Goal: Task Accomplishment & Management: Manage account settings

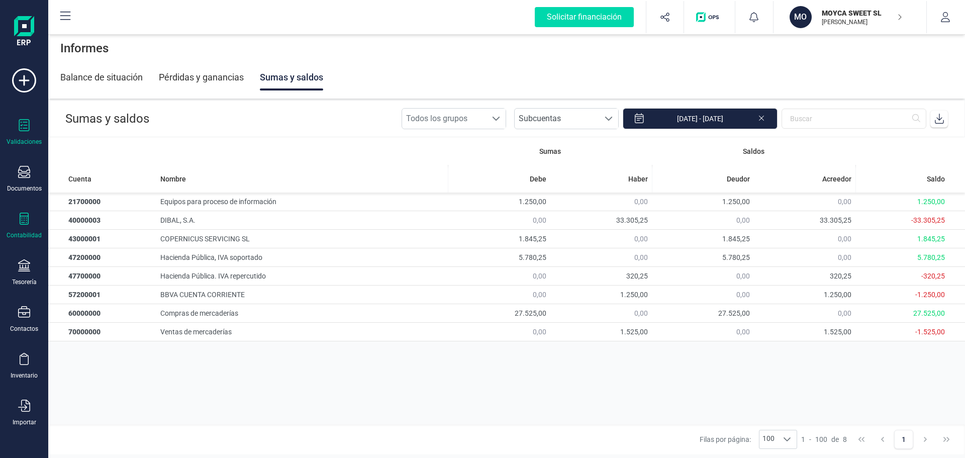
click at [22, 126] on icon at bounding box center [24, 125] width 12 height 12
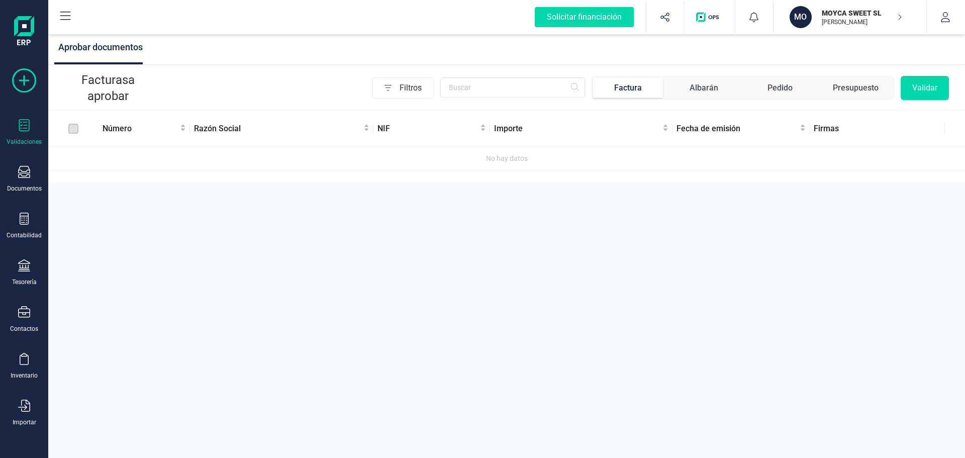
click at [28, 80] on icon at bounding box center [24, 80] width 24 height 24
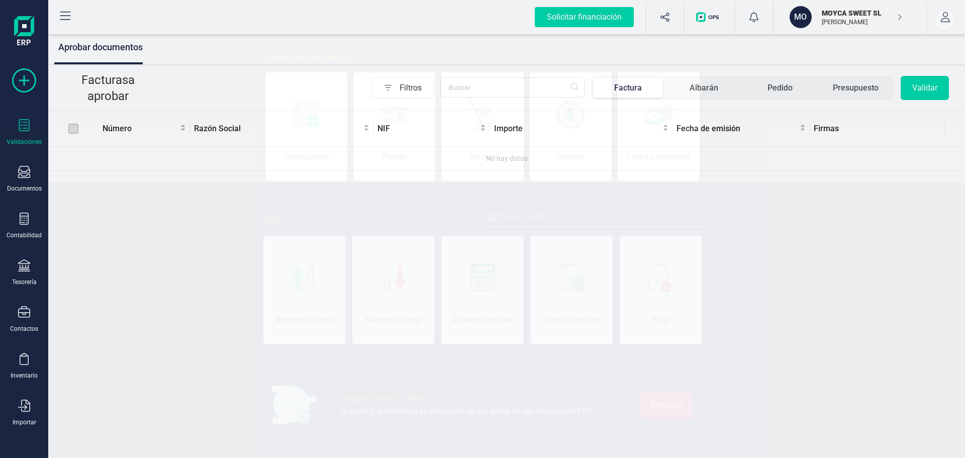
scroll to position [0, 50]
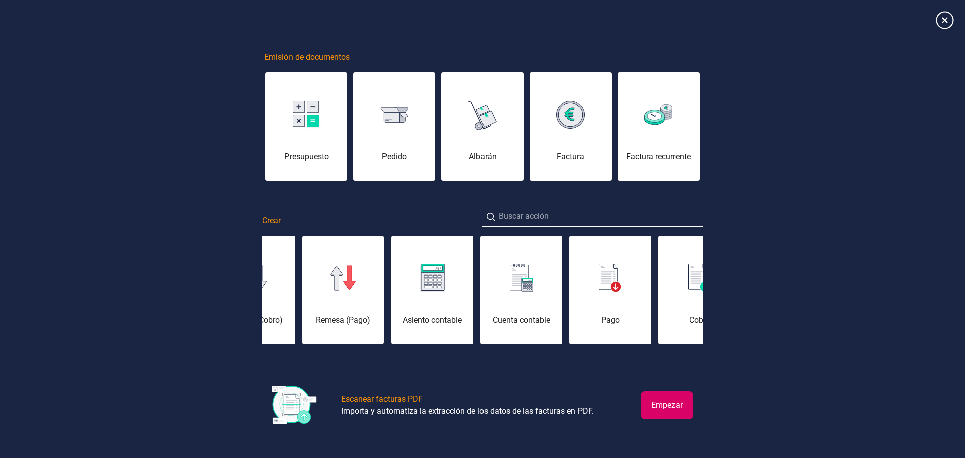
click at [943, 19] on icon at bounding box center [945, 20] width 18 height 18
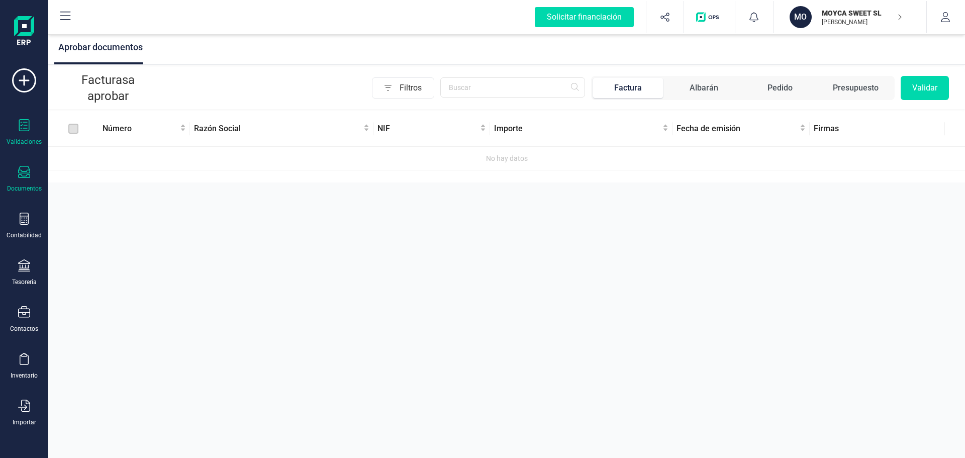
click at [29, 180] on div at bounding box center [24, 173] width 12 height 15
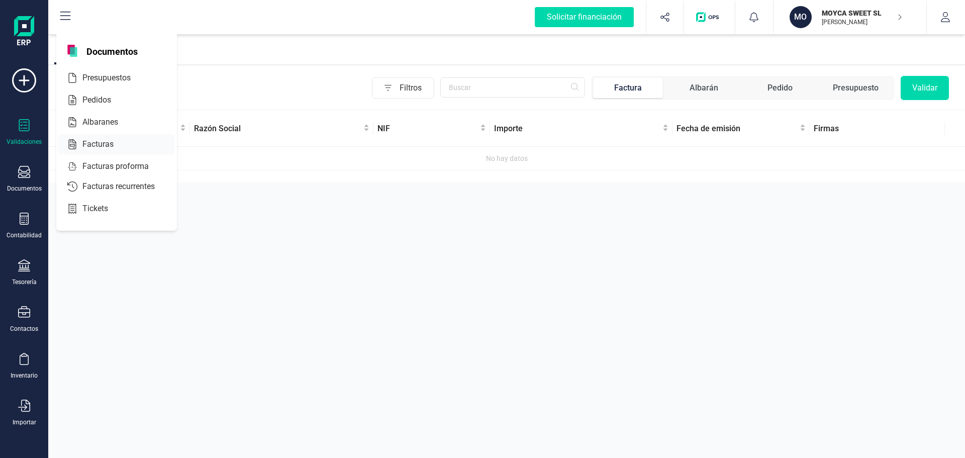
click at [106, 146] on span "Facturas" at bounding box center [104, 144] width 53 height 12
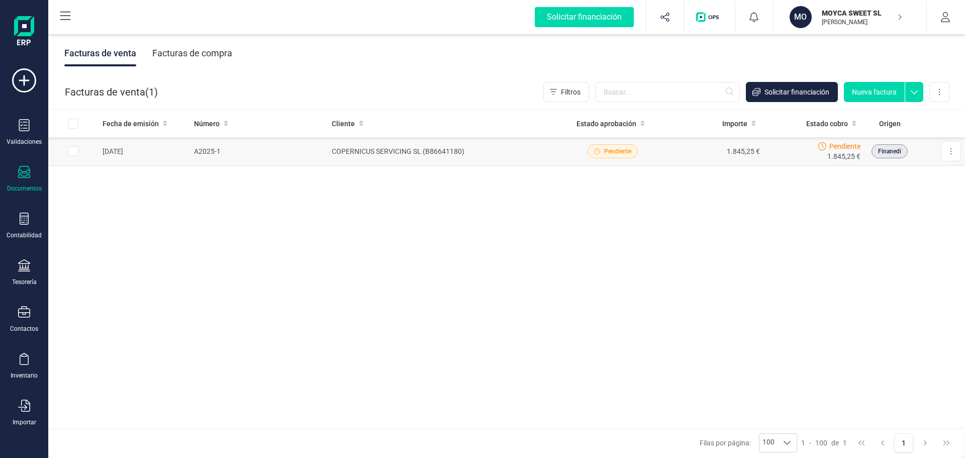
click at [632, 151] on span "Pendiente" at bounding box center [613, 151] width 50 height 14
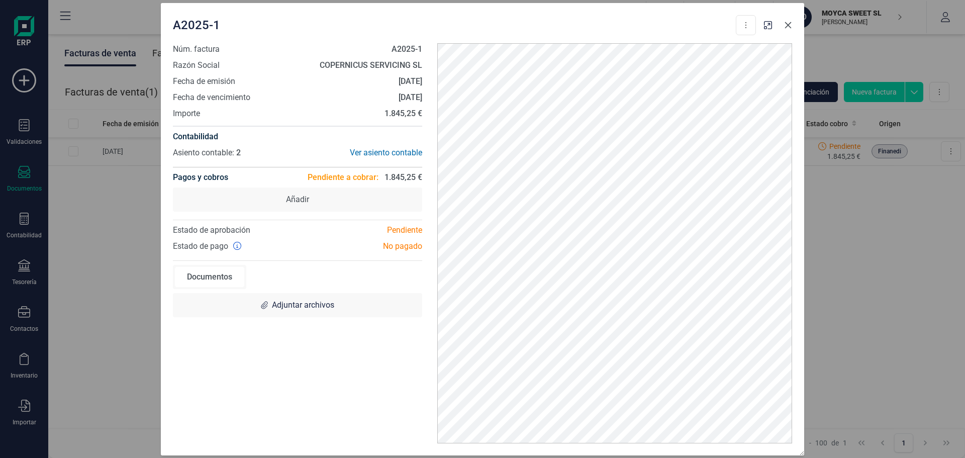
click at [791, 27] on icon "button" at bounding box center [788, 25] width 8 height 8
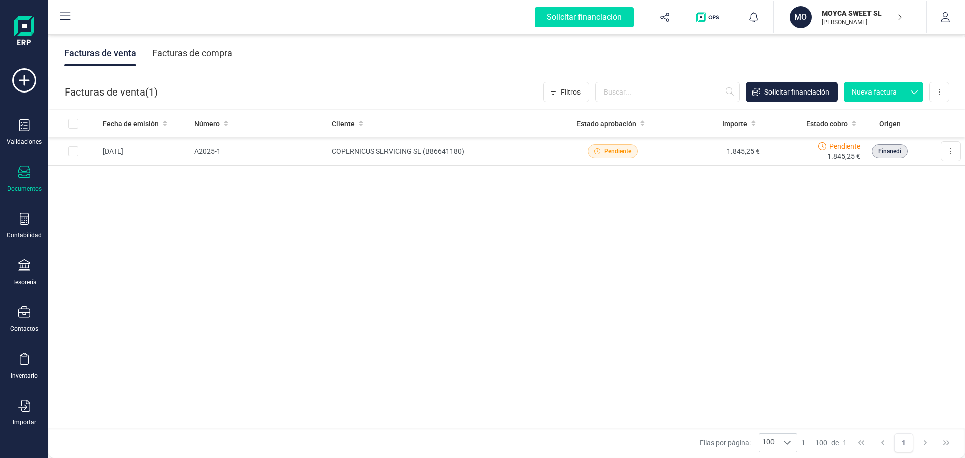
click at [192, 54] on div "Facturas de compra" at bounding box center [192, 53] width 80 height 26
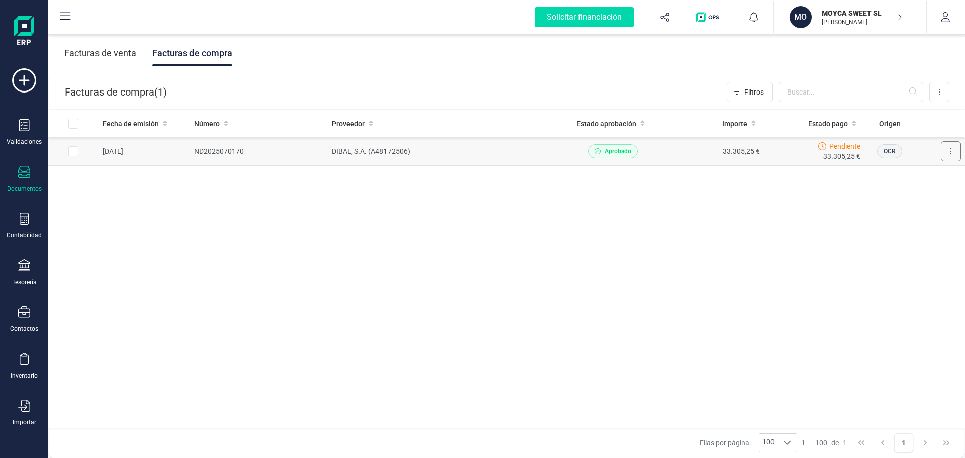
click at [954, 153] on button at bounding box center [951, 151] width 20 height 20
click at [492, 242] on div "Fecha de emisión Número Proveedor Estado aprobación Importe Estado pago Origen …" at bounding box center [506, 269] width 917 height 319
click at [90, 57] on div "Facturas de venta" at bounding box center [100, 53] width 72 height 26
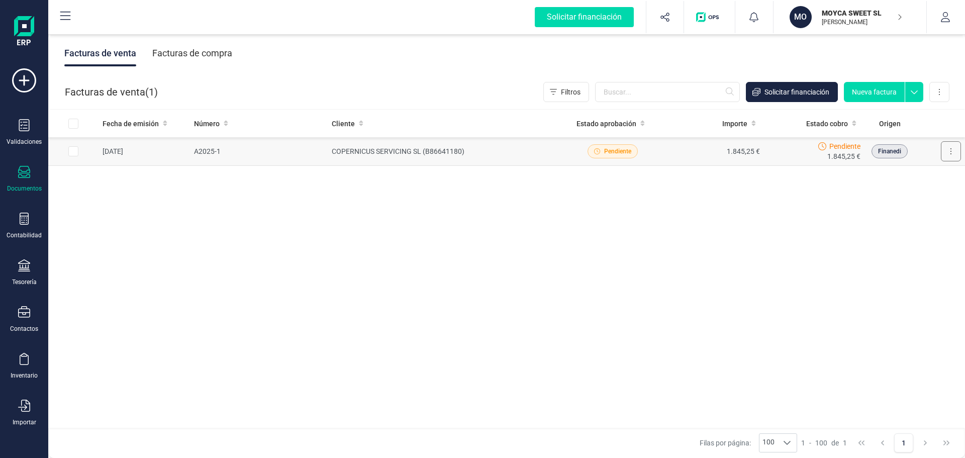
click at [950, 150] on icon at bounding box center [951, 151] width 2 height 8
click at [609, 153] on span "Pendiente" at bounding box center [617, 151] width 27 height 9
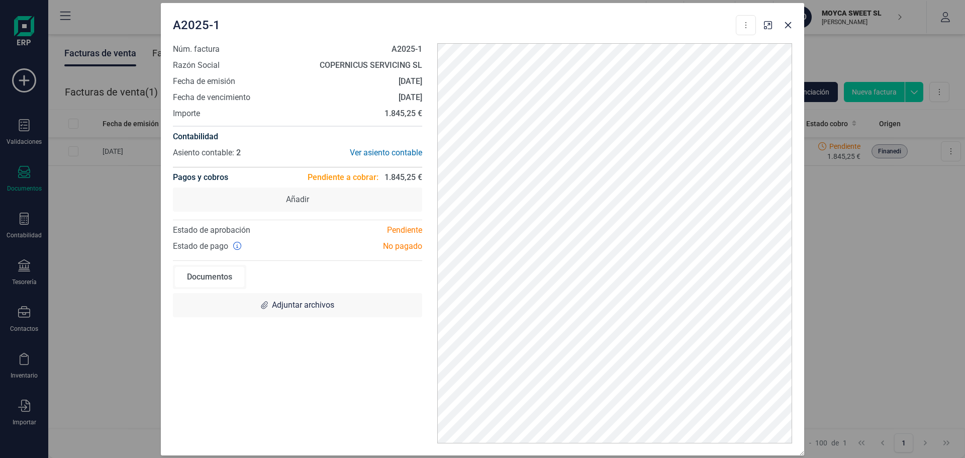
click at [404, 230] on div "Pendiente" at bounding box center [364, 230] width 132 height 12
click at [790, 25] on icon "button" at bounding box center [788, 25] width 8 height 8
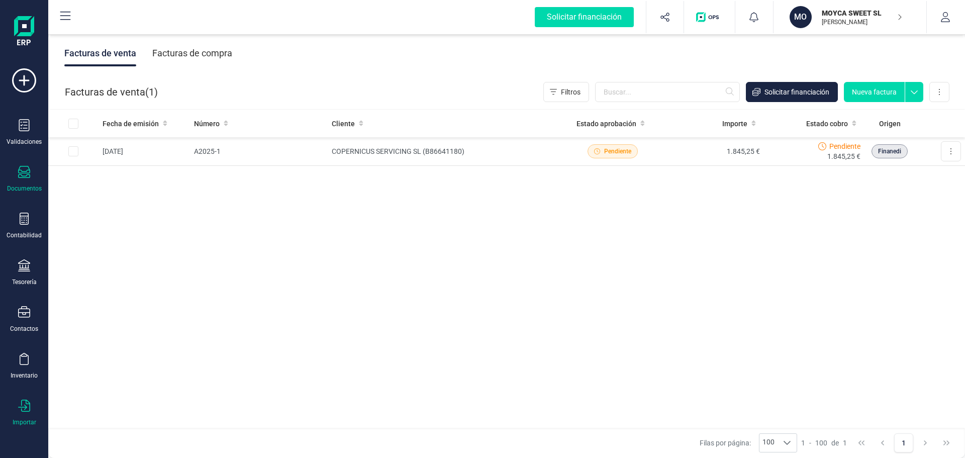
click at [25, 407] on icon at bounding box center [24, 406] width 12 height 12
click at [254, 303] on div "Fecha de emisión Número Cliente Estado aprobación Importe Estado cobro Origen […" at bounding box center [506, 269] width 917 height 319
click at [31, 280] on div "Tesorería" at bounding box center [24, 282] width 25 height 8
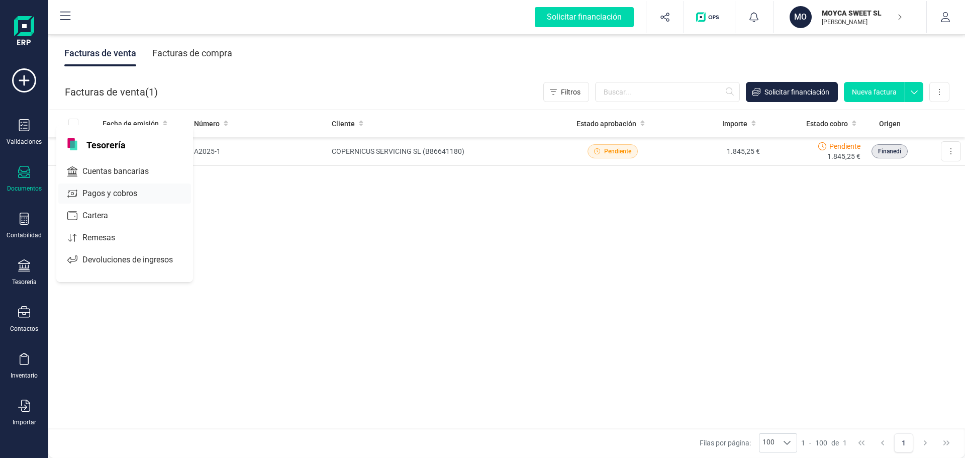
click at [128, 194] on span "Pagos y cobros" at bounding box center [116, 193] width 77 height 12
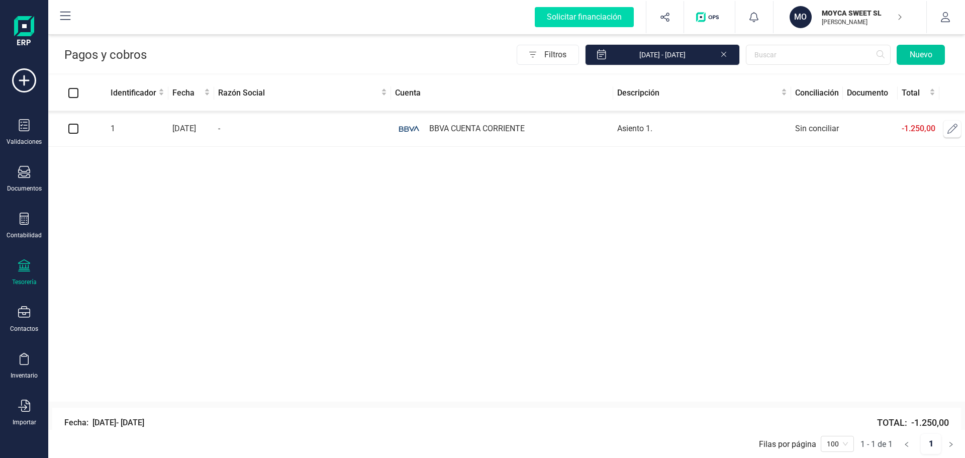
click at [923, 55] on button "Nuevo" at bounding box center [921, 55] width 48 height 20
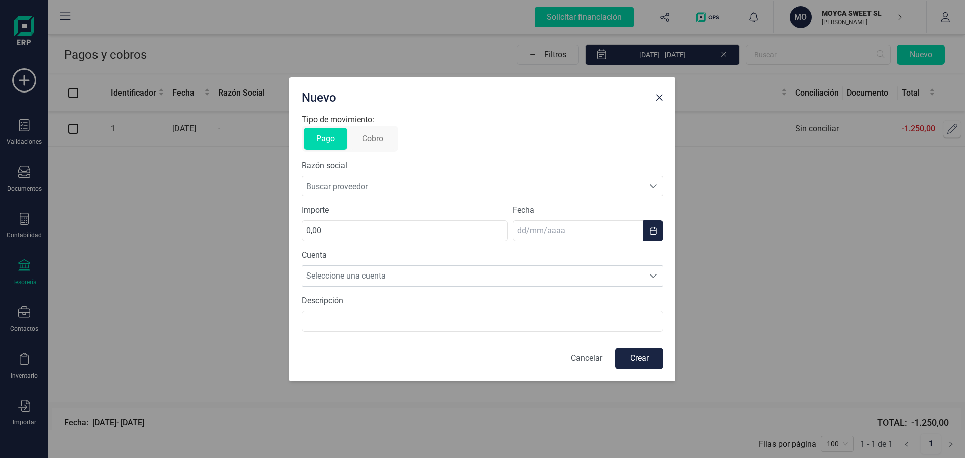
click at [648, 182] on div "Buscar proveedor" at bounding box center [653, 185] width 19 height 19
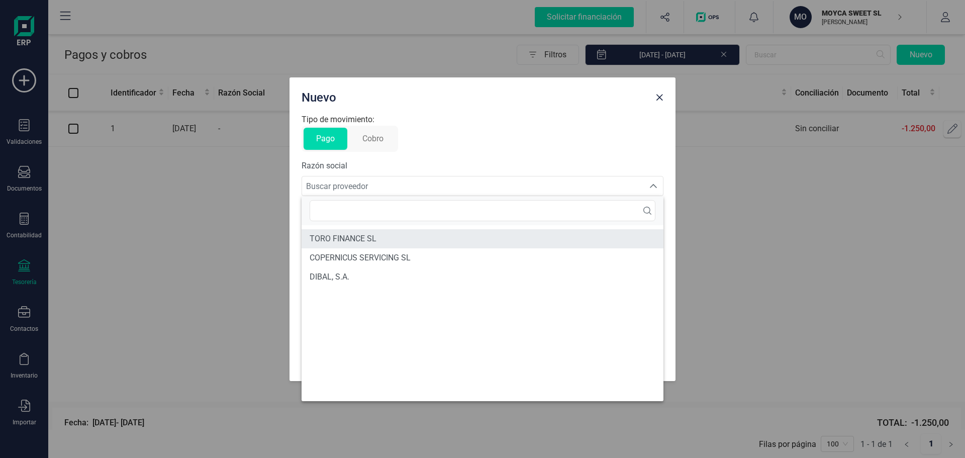
click at [363, 236] on span "TORO FINANCE SL" at bounding box center [343, 239] width 67 height 12
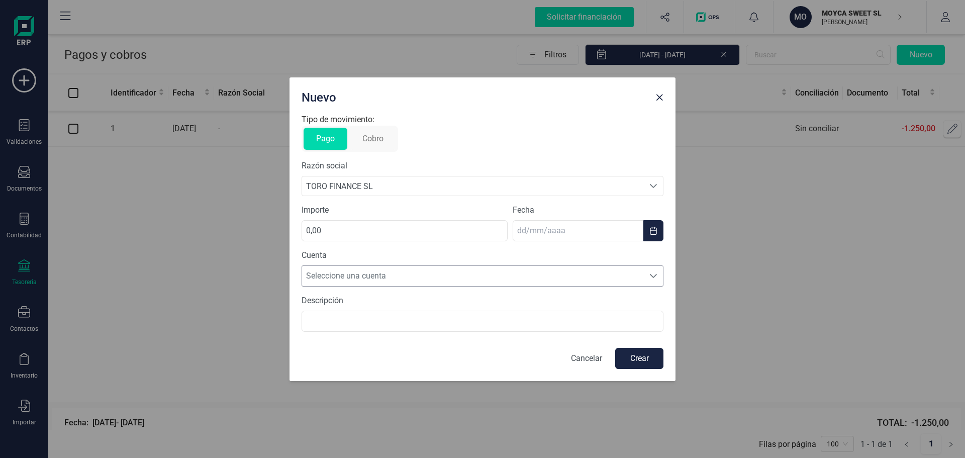
click at [657, 276] on icon "Seleccione una cuenta" at bounding box center [653, 276] width 8 height 8
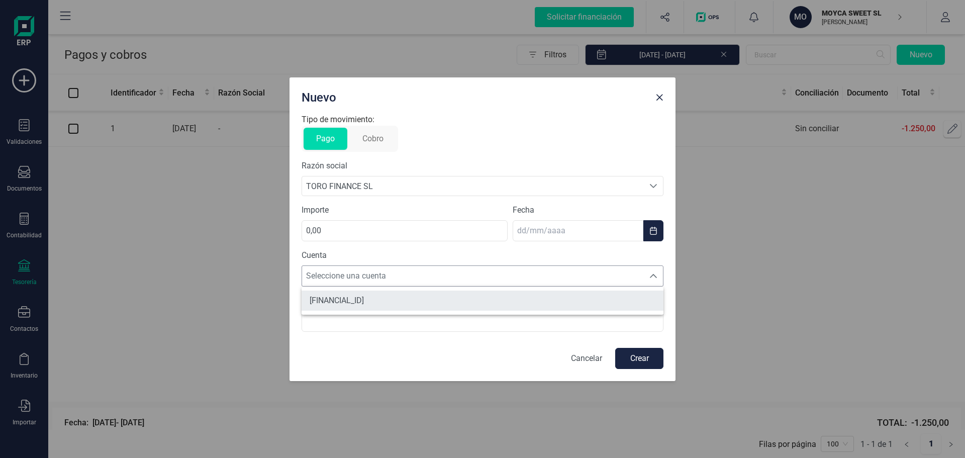
click at [454, 301] on li "[FINANCIAL_ID]" at bounding box center [483, 300] width 362 height 20
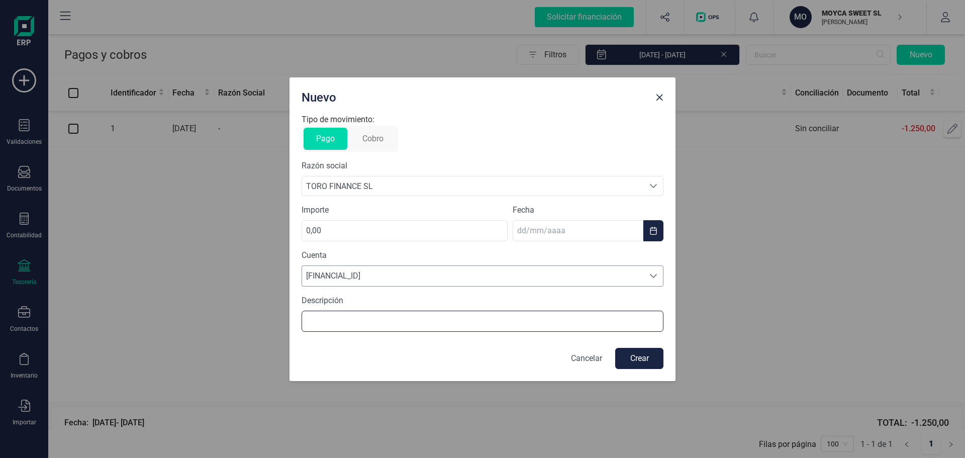
click at [448, 315] on input "text" at bounding box center [483, 321] width 362 height 21
type input "PAGO FRA"
click at [650, 183] on icon "Buscar proveedor" at bounding box center [653, 186] width 8 height 8
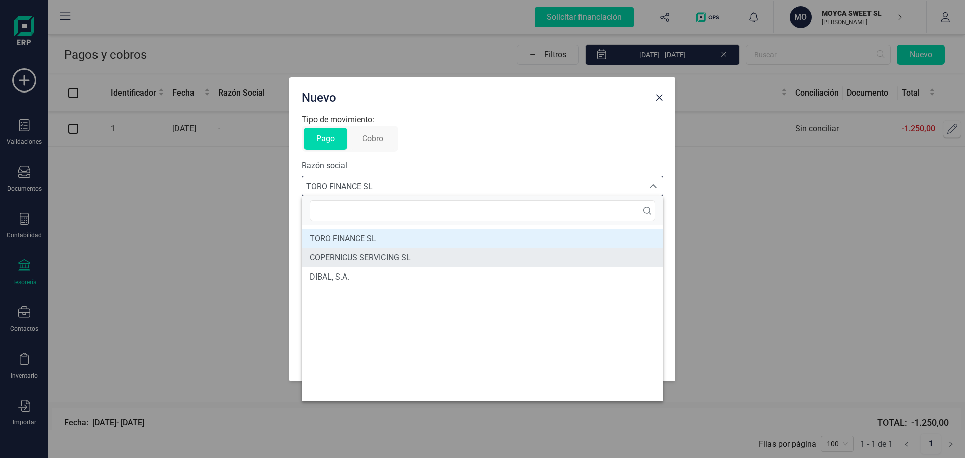
click at [426, 254] on li "COPERNICUS SERVICING SL" at bounding box center [483, 257] width 362 height 19
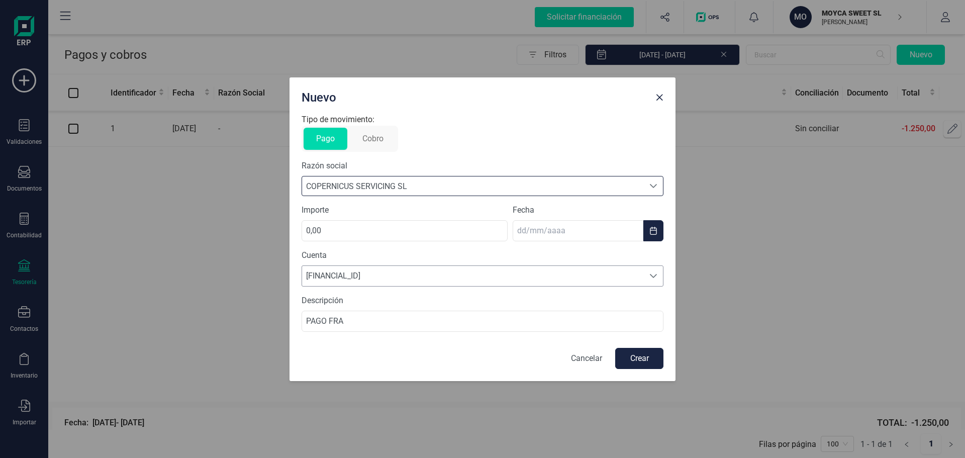
click at [657, 185] on icon "Buscar proveedor" at bounding box center [653, 186] width 8 height 8
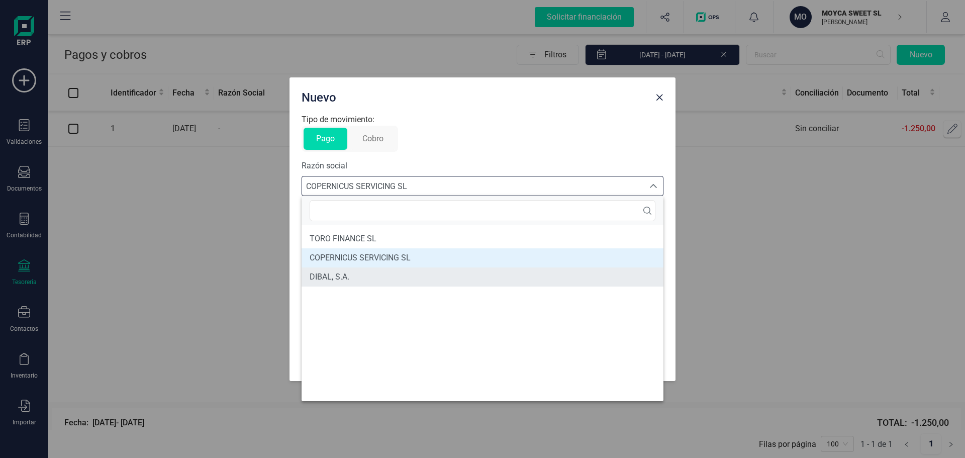
click at [345, 278] on span "DIBAL, S.A." at bounding box center [330, 277] width 40 height 12
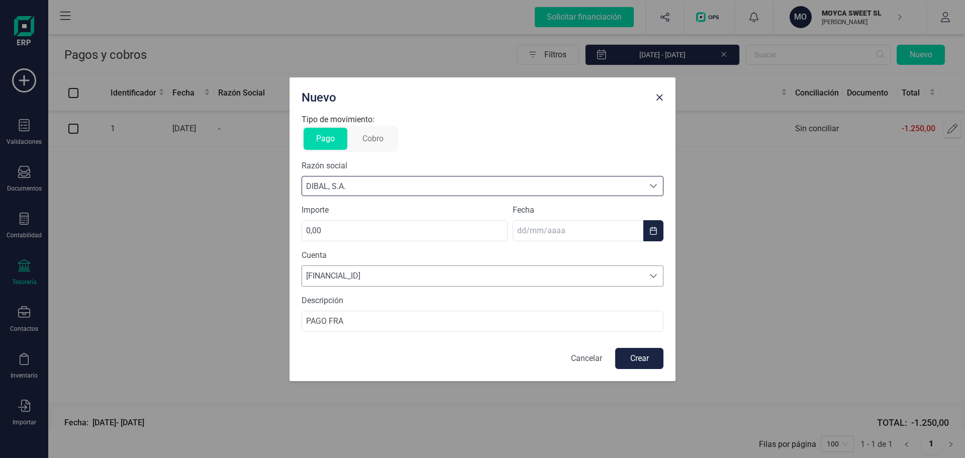
click at [378, 143] on button "Cobro" at bounding box center [373, 139] width 46 height 22
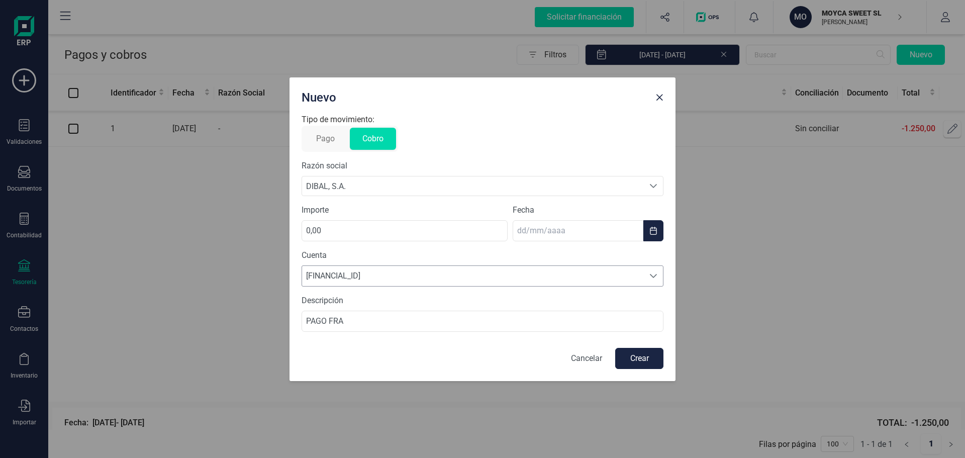
click at [324, 140] on button "Pago" at bounding box center [326, 139] width 44 height 22
click at [387, 228] on input "0,00" at bounding box center [405, 230] width 206 height 21
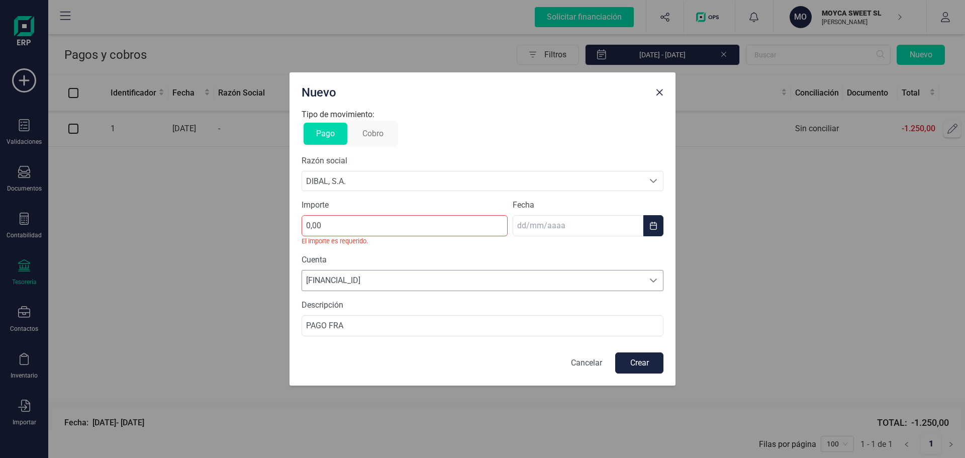
click at [654, 274] on div "Seleccione una cuenta" at bounding box center [653, 280] width 19 height 20
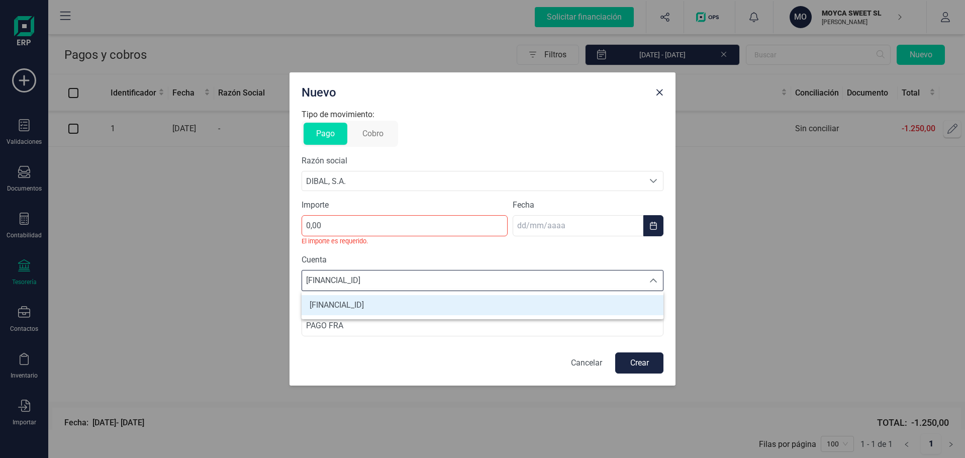
click at [654, 274] on div "Seleccione una cuenta" at bounding box center [653, 280] width 19 height 20
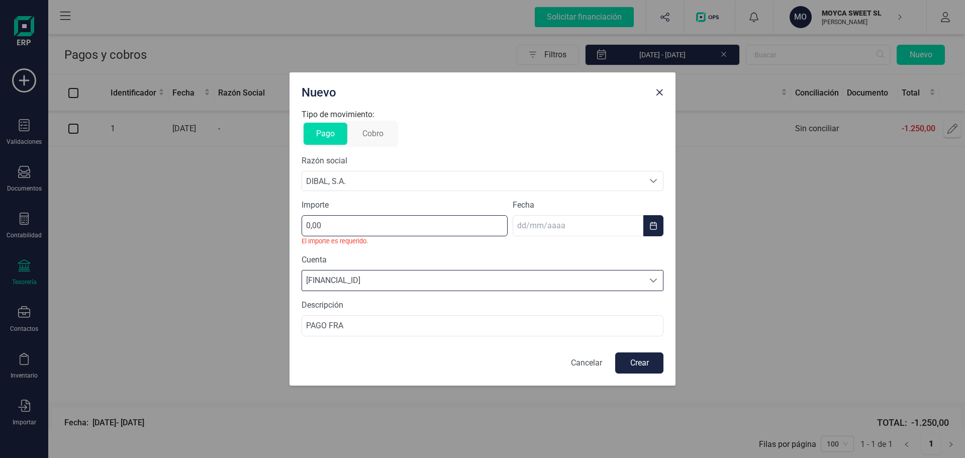
click at [325, 226] on input "0,00" at bounding box center [405, 225] width 206 height 21
click at [656, 97] on button "Close" at bounding box center [659, 92] width 16 height 16
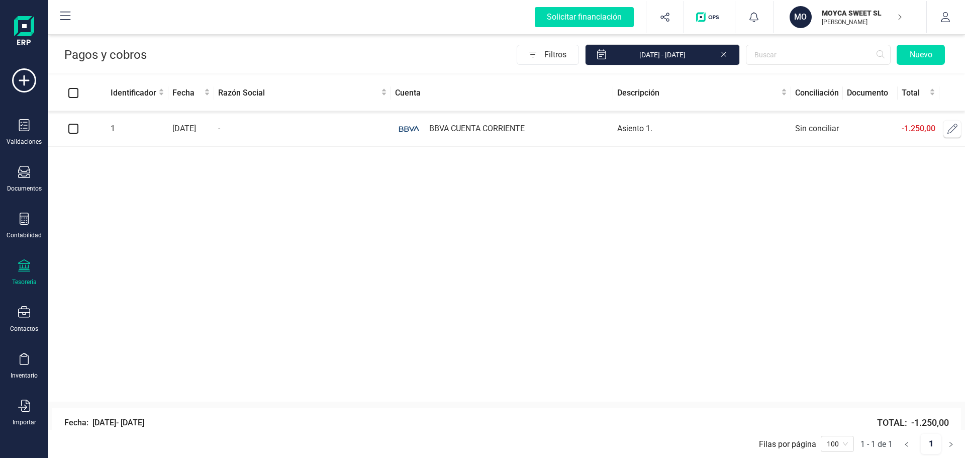
click at [29, 268] on icon at bounding box center [24, 265] width 12 height 12
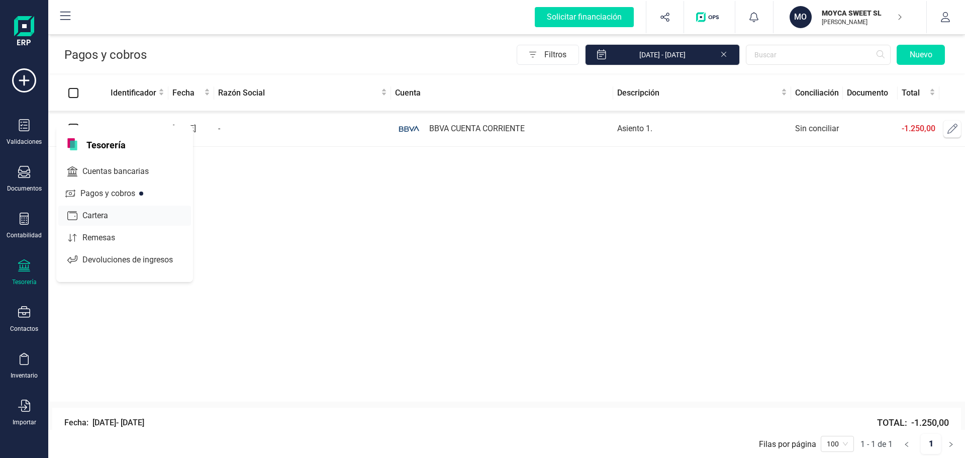
click at [102, 215] on span "Cartera" at bounding box center [102, 216] width 48 height 12
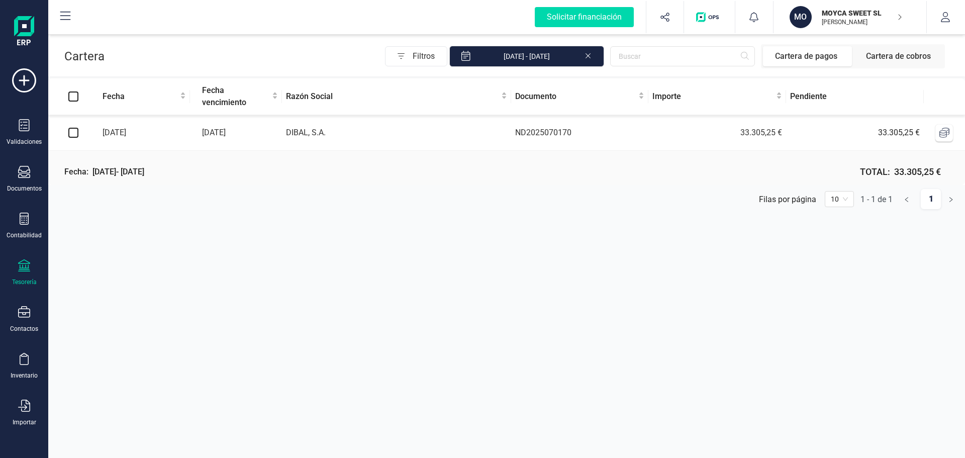
click at [73, 132] on input "checkbox" at bounding box center [73, 133] width 10 height 10
checkbox input "true"
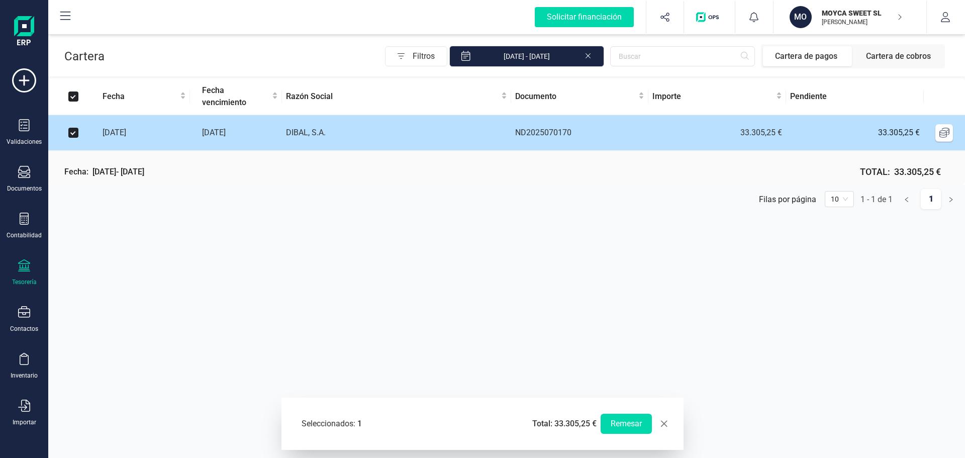
click at [947, 132] on icon at bounding box center [944, 133] width 10 height 10
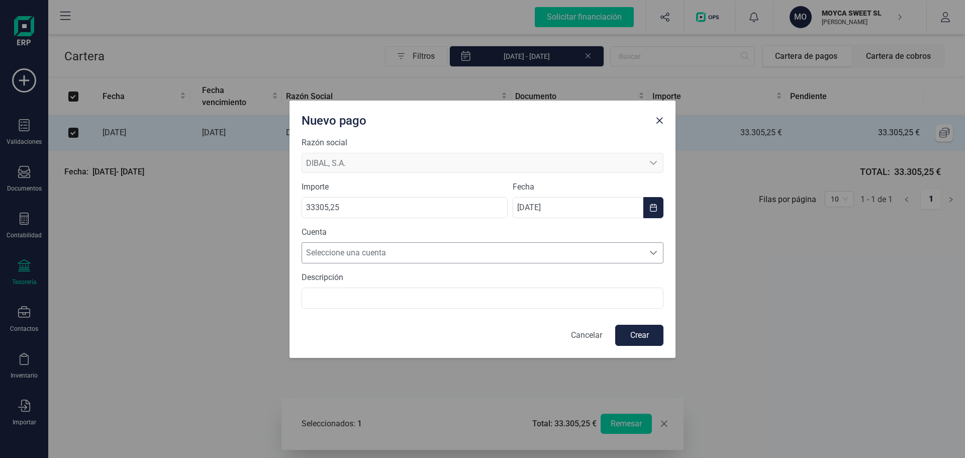
click at [650, 254] on icon "Seleccione una cuenta" at bounding box center [653, 253] width 8 height 8
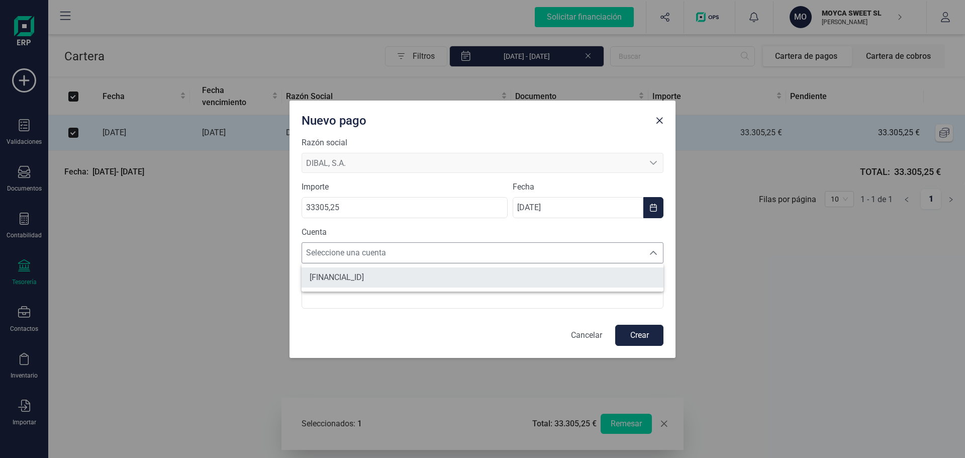
click at [436, 283] on li "[FINANCIAL_ID]" at bounding box center [483, 277] width 362 height 20
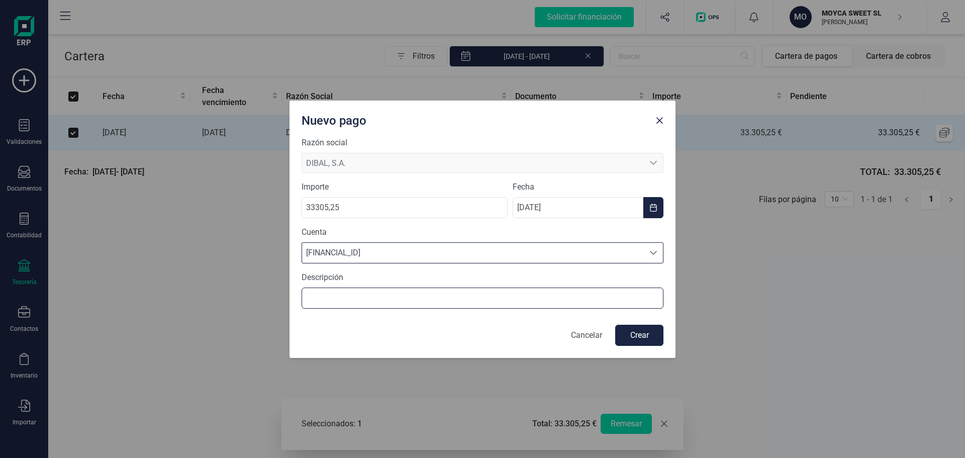
click at [437, 298] on input "text" at bounding box center [483, 297] width 362 height 21
drag, startPoint x: 483, startPoint y: 110, endPoint x: 488, endPoint y: 131, distance: 22.2
click at [488, 131] on div "Nuevo pago" at bounding box center [482, 119] width 386 height 36
click at [396, 301] on input "text" at bounding box center [483, 297] width 362 height 21
type input "PAGO FRA. ND00001"
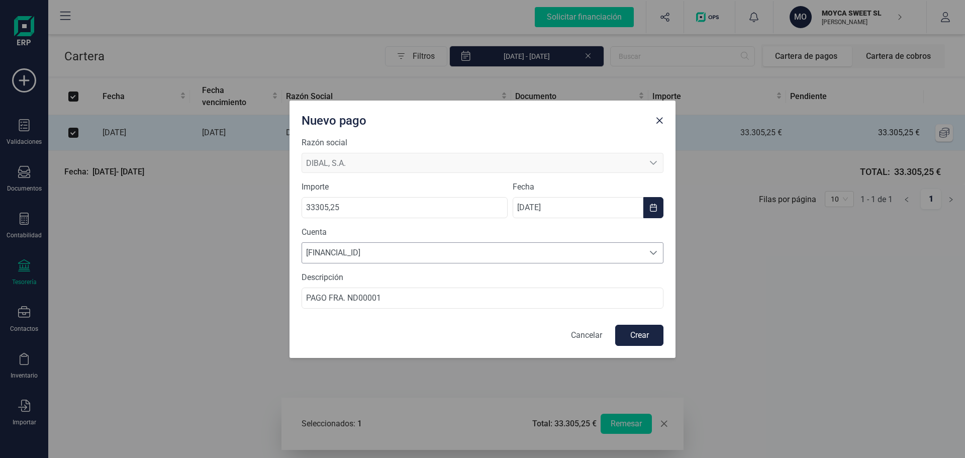
click at [642, 335] on button "Crear" at bounding box center [639, 335] width 48 height 21
checkbox input "false"
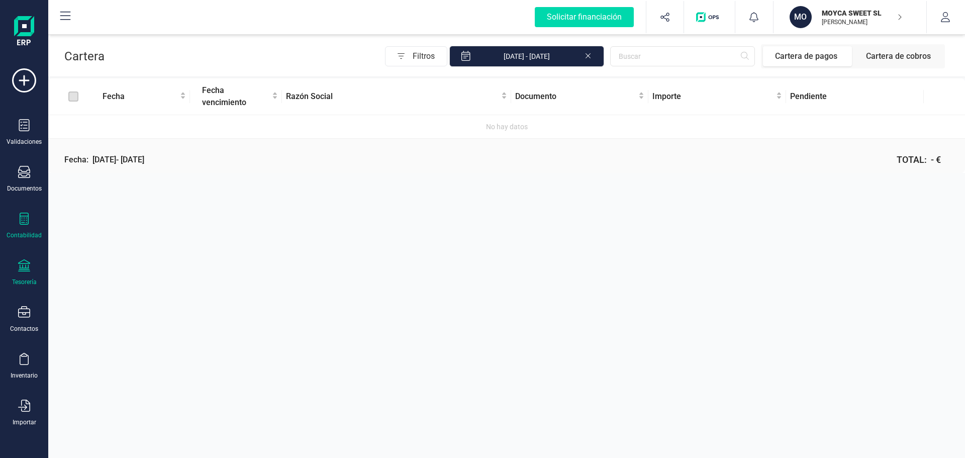
click at [28, 229] on div "Contabilidad" at bounding box center [24, 226] width 40 height 27
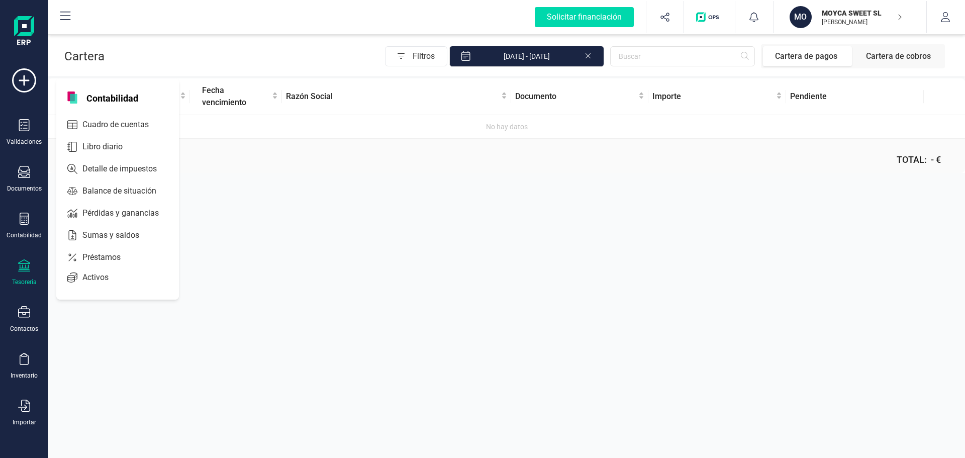
click at [20, 258] on div "Validaciones Documentos Documentos Presupuestos Pedidos Albaranes Facturas Fact…" at bounding box center [24, 274] width 40 height 413
click at [23, 264] on icon at bounding box center [24, 265] width 12 height 12
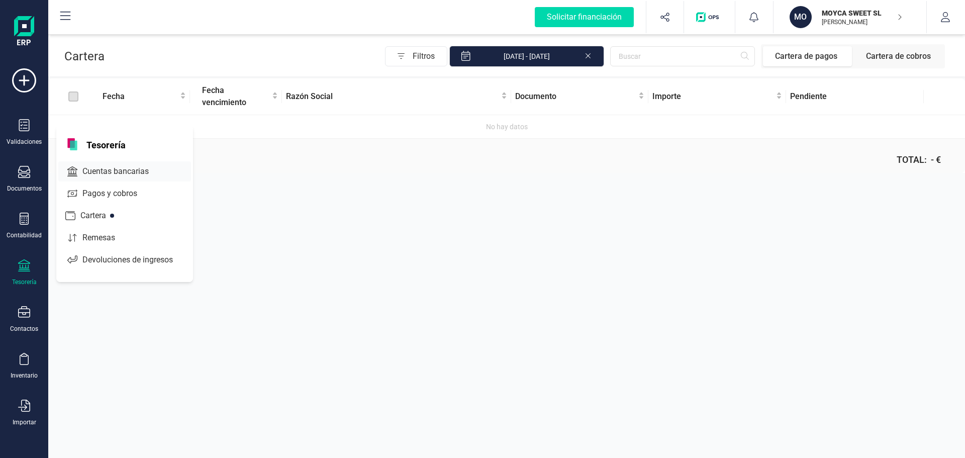
click at [111, 169] on span "Cuentas bancarias" at bounding box center [122, 171] width 88 height 12
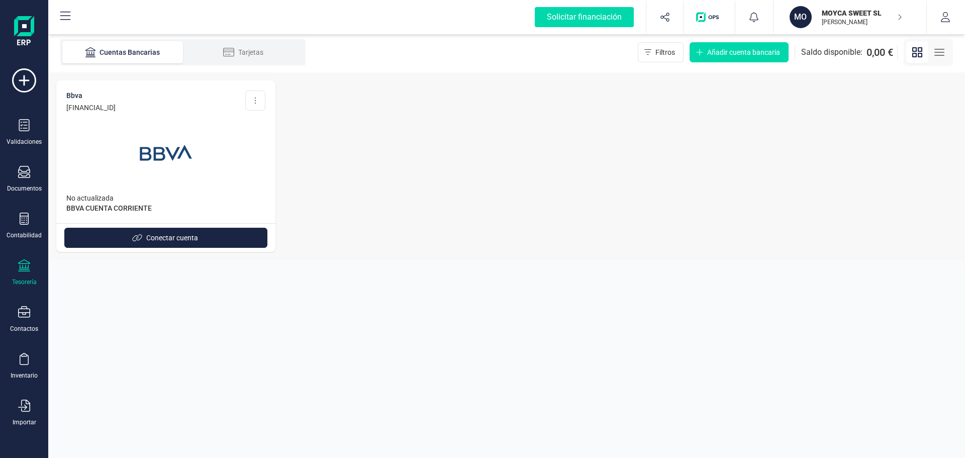
click at [111, 169] on div at bounding box center [165, 147] width 199 height 68
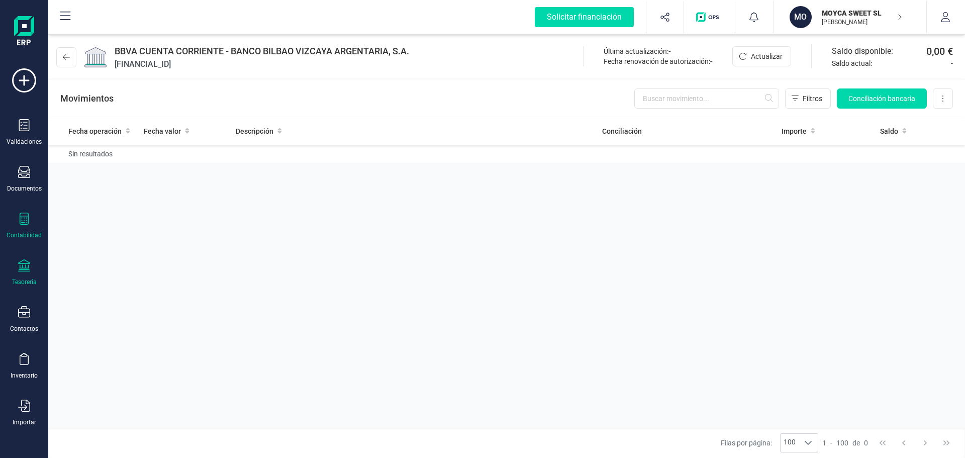
click at [34, 217] on div "Contabilidad" at bounding box center [24, 226] width 40 height 27
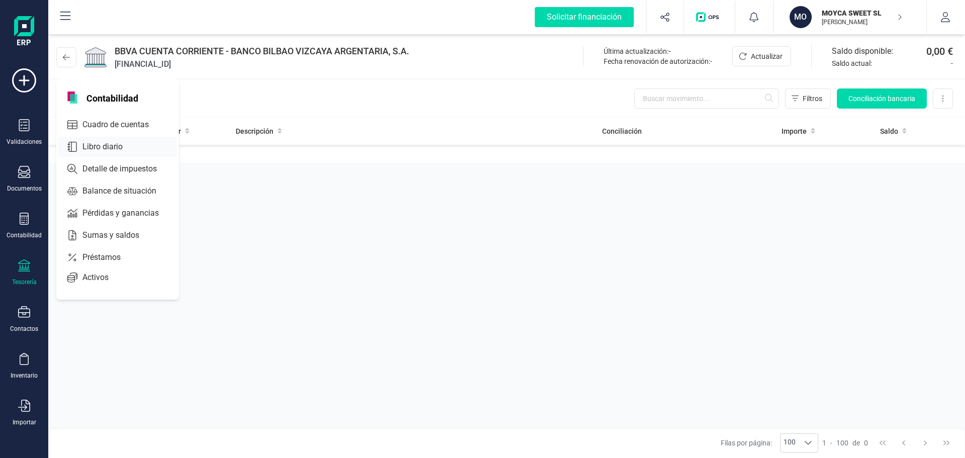
click at [120, 145] on span "Libro diario" at bounding box center [109, 147] width 62 height 12
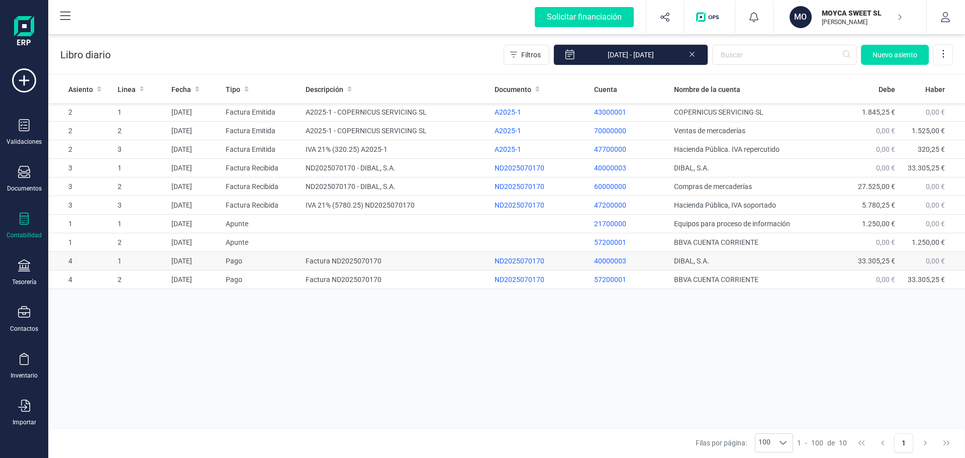
click at [70, 261] on td "4" at bounding box center [80, 261] width 65 height 19
click at [71, 262] on td "4" at bounding box center [80, 261] width 65 height 19
click at [707, 262] on td "DIBAL, S.A." at bounding box center [754, 261] width 169 height 19
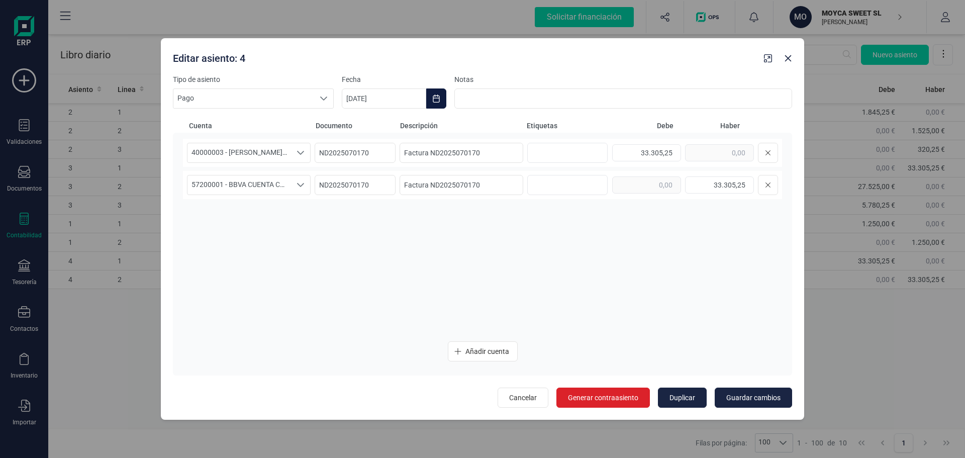
click at [437, 97] on icon "Choose Date" at bounding box center [436, 98] width 8 height 8
click at [563, 131] on icon "Next Month" at bounding box center [563, 129] width 8 height 8
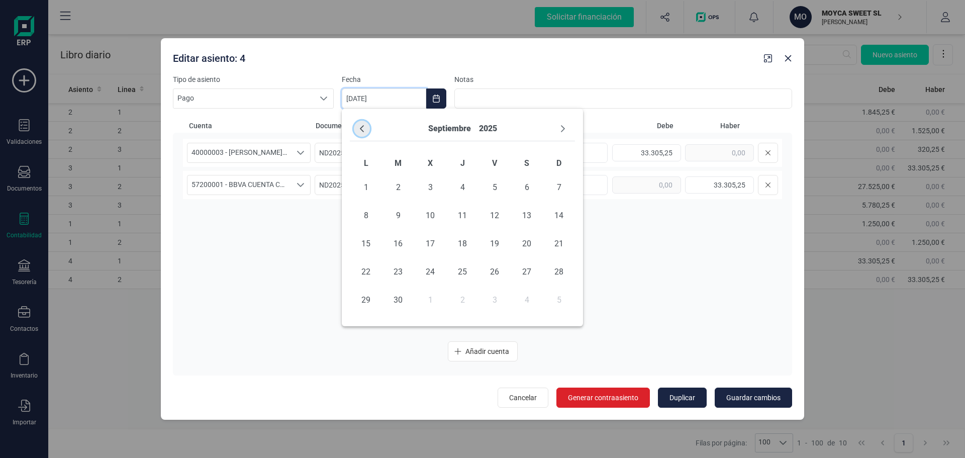
click at [363, 125] on icon "Previous Month" at bounding box center [362, 129] width 8 height 8
click at [460, 297] on span "28" at bounding box center [462, 300] width 20 height 20
type input "[DATE]"
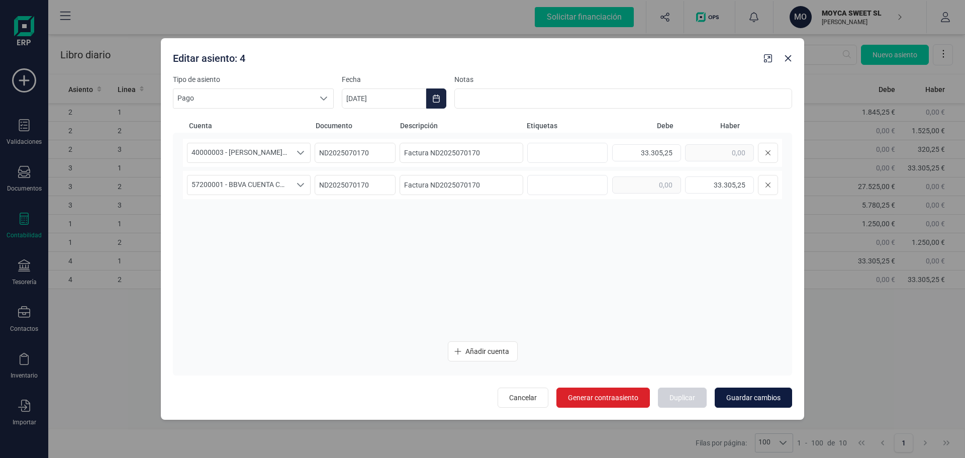
click at [749, 398] on span "Guardar cambios" at bounding box center [753, 398] width 54 height 10
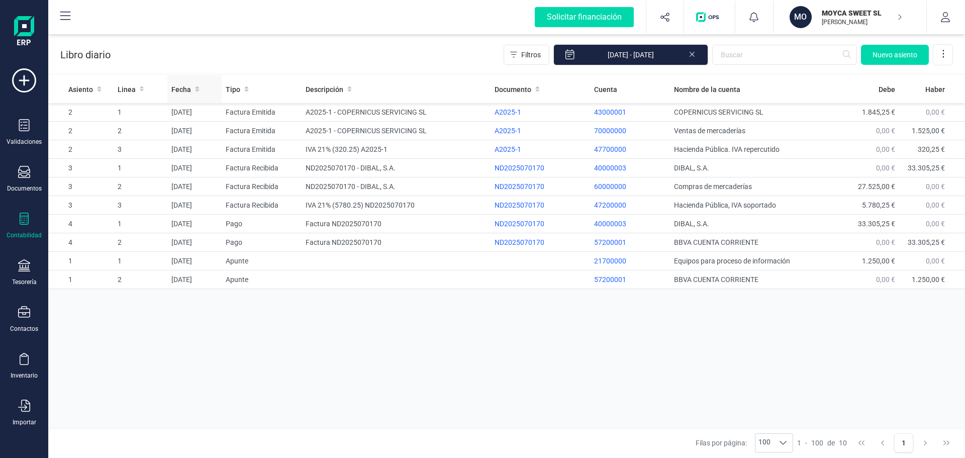
click at [187, 95] on th "Fecha" at bounding box center [194, 89] width 54 height 28
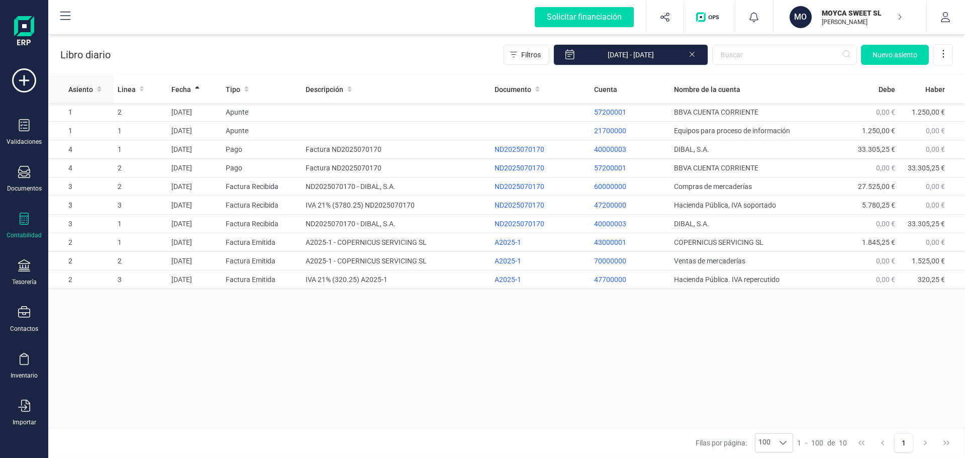
click at [74, 96] on th "Asiento" at bounding box center [80, 89] width 65 height 28
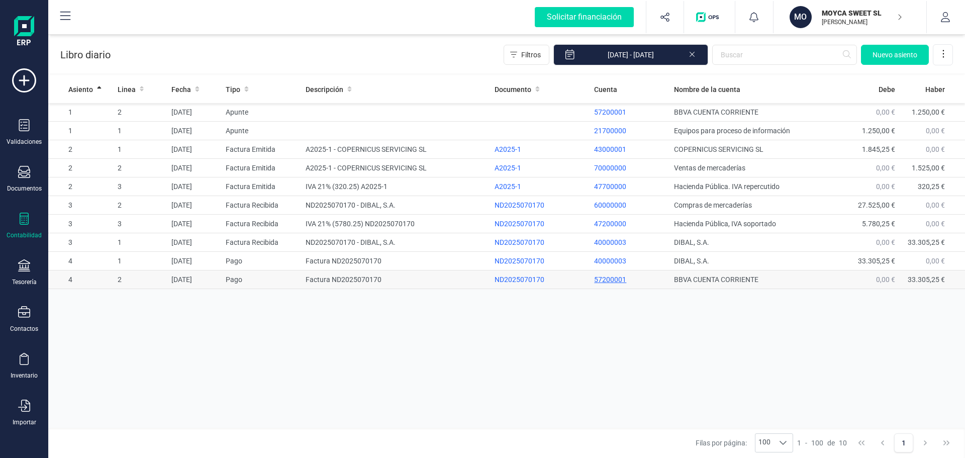
click at [614, 277] on p "57200001" at bounding box center [629, 279] width 71 height 10
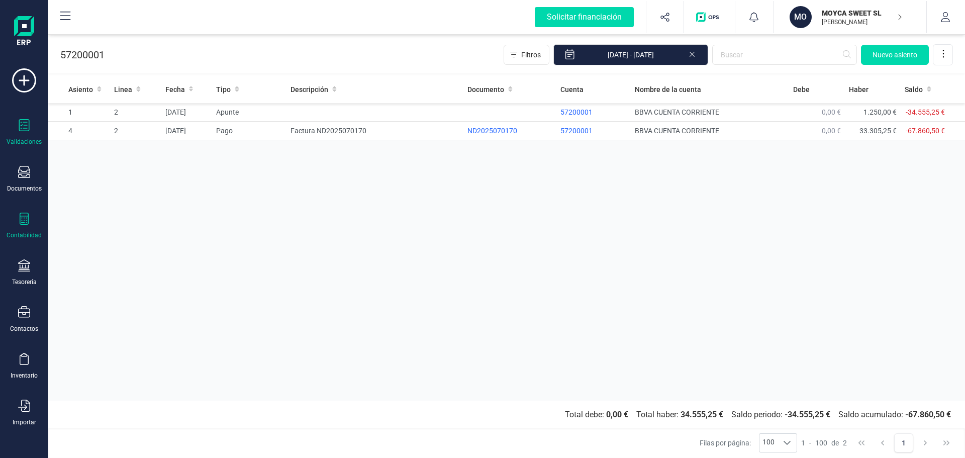
click at [29, 127] on icon at bounding box center [24, 125] width 11 height 12
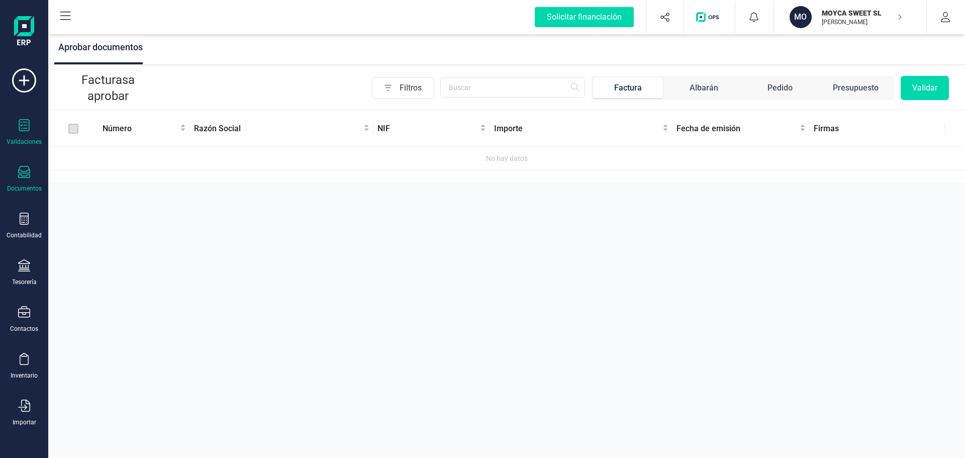
click at [31, 178] on div "Documentos" at bounding box center [24, 179] width 40 height 27
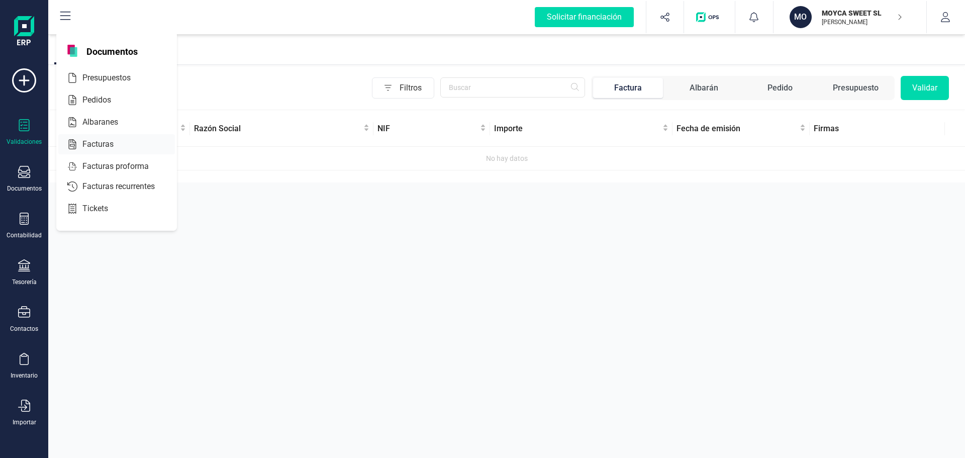
click at [107, 143] on span "Facturas" at bounding box center [104, 144] width 53 height 12
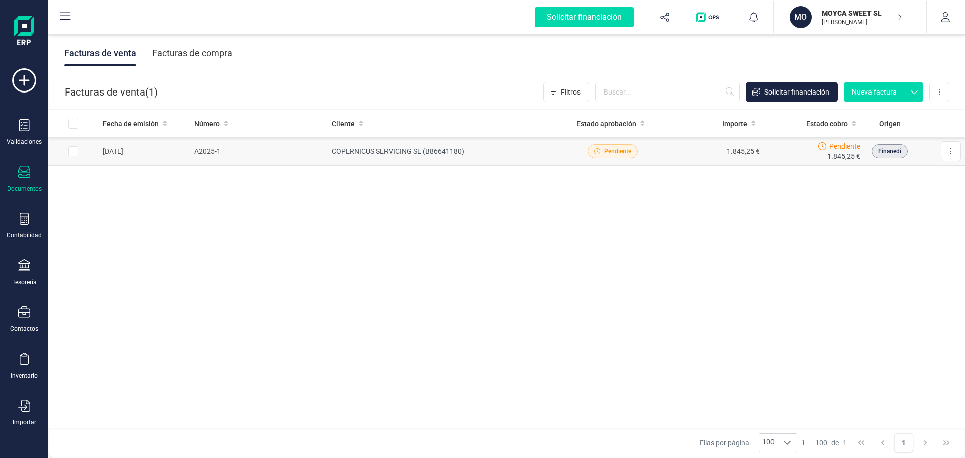
click at [616, 151] on span "Pendiente" at bounding box center [617, 151] width 27 height 9
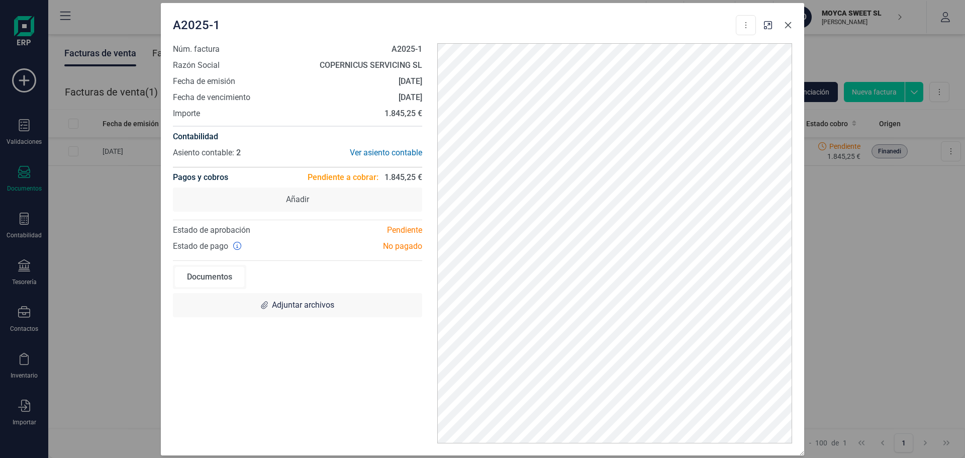
click at [785, 23] on icon "button" at bounding box center [788, 25] width 8 height 8
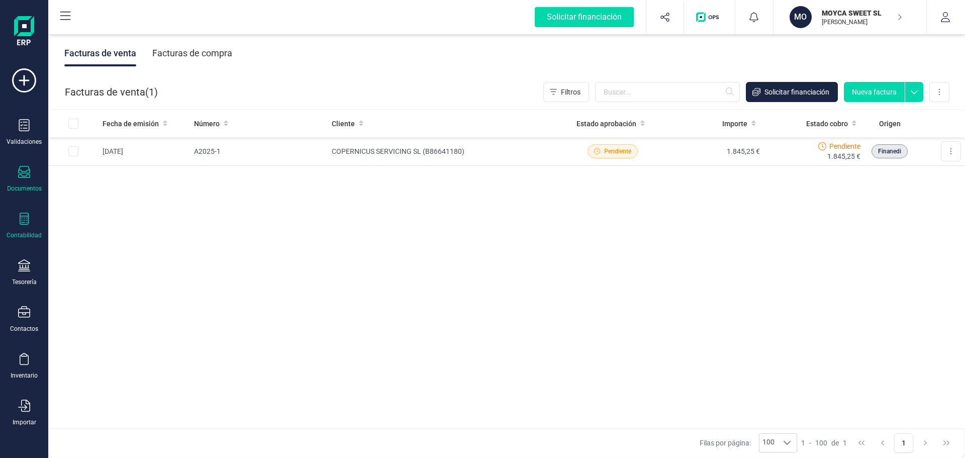
click at [28, 223] on icon at bounding box center [24, 219] width 9 height 12
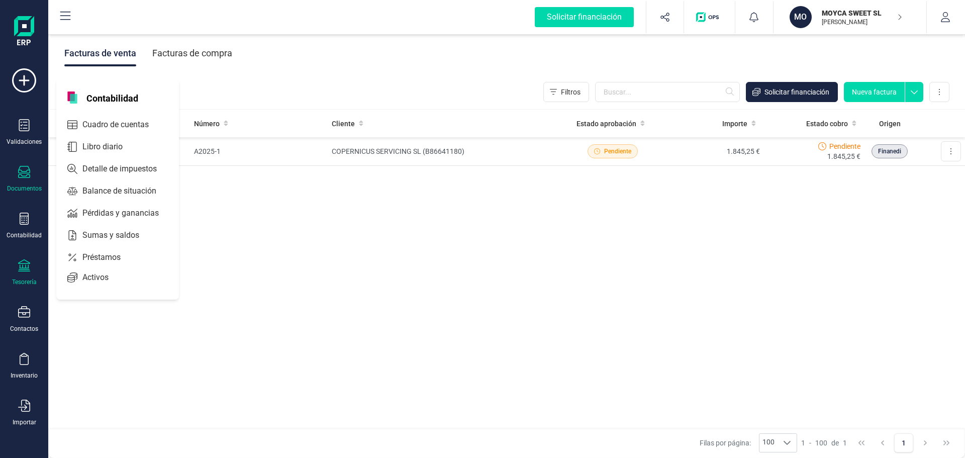
click at [25, 271] on icon at bounding box center [24, 265] width 12 height 12
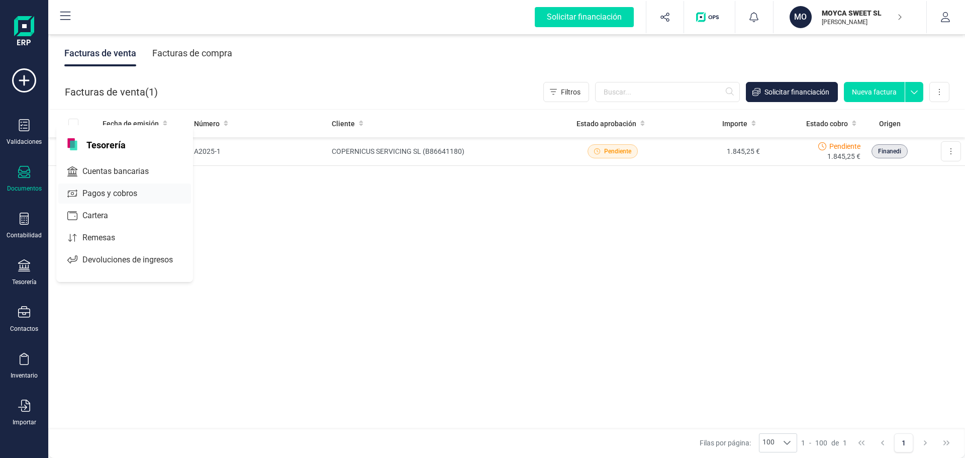
click at [108, 191] on span "Pagos y cobros" at bounding box center [116, 193] width 77 height 12
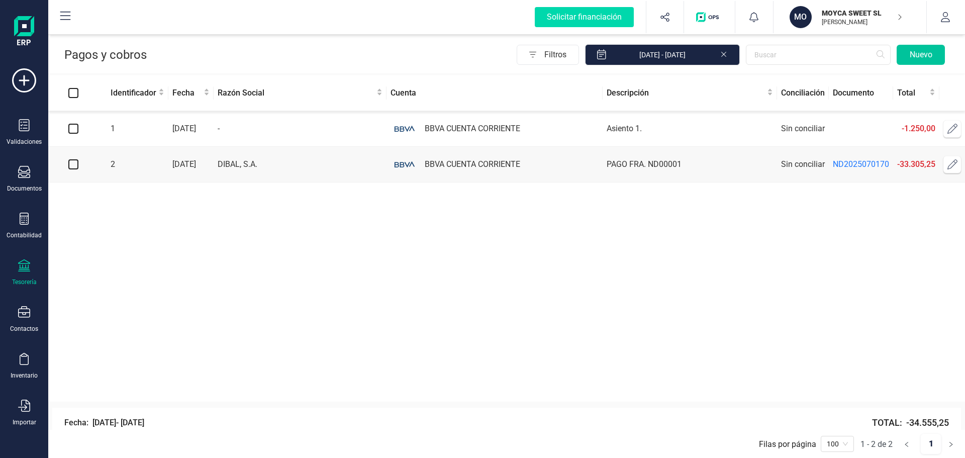
click at [917, 52] on button "Nuevo" at bounding box center [921, 55] width 48 height 20
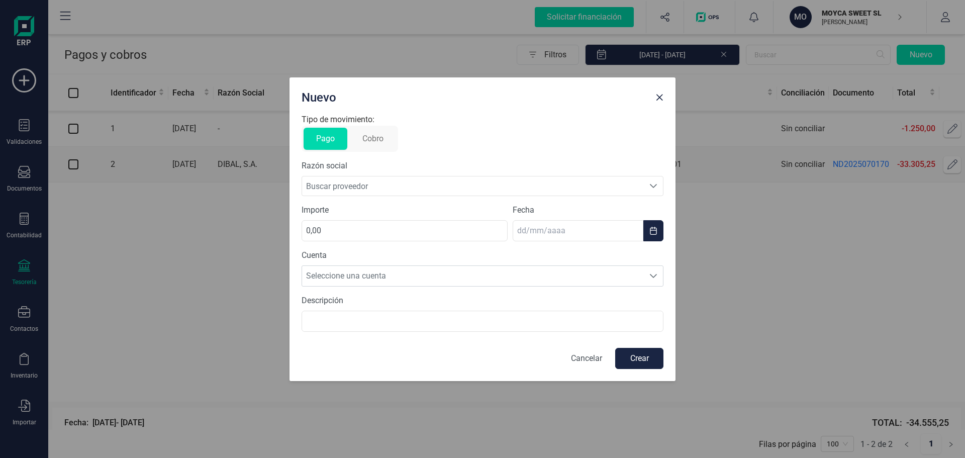
click at [375, 136] on button "Cobro" at bounding box center [373, 139] width 46 height 22
click at [399, 183] on span "Buscar cliente" at bounding box center [473, 185] width 342 height 19
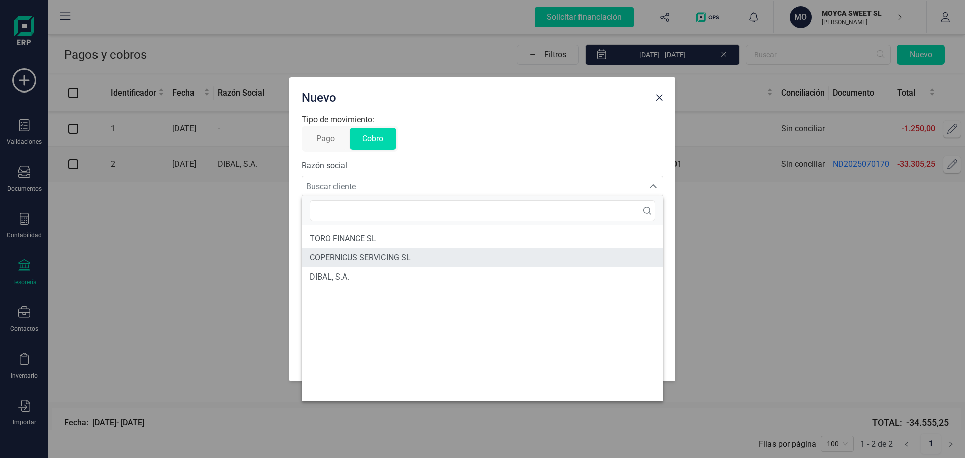
click at [370, 258] on span "COPERNICUS SERVICING SL" at bounding box center [360, 258] width 101 height 12
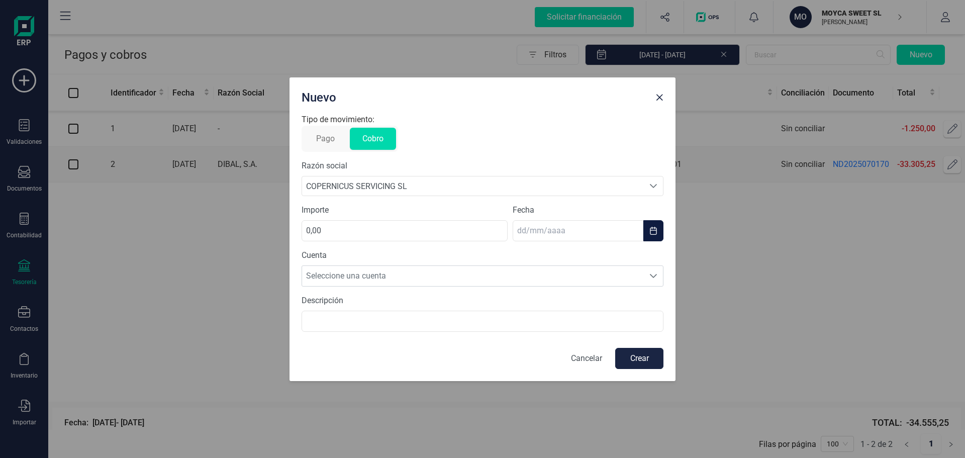
click at [656, 232] on icon "Choose Date" at bounding box center [653, 231] width 8 height 8
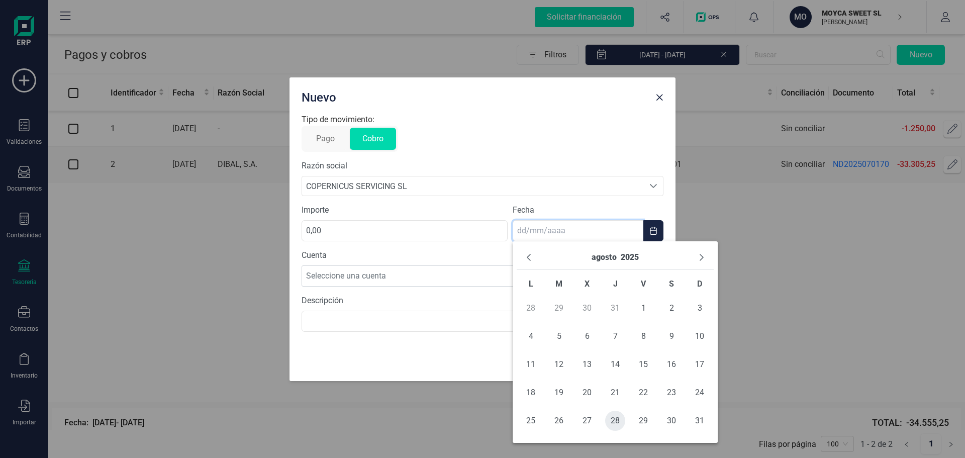
click at [611, 419] on span "28" at bounding box center [615, 421] width 20 height 20
type input "[DATE]"
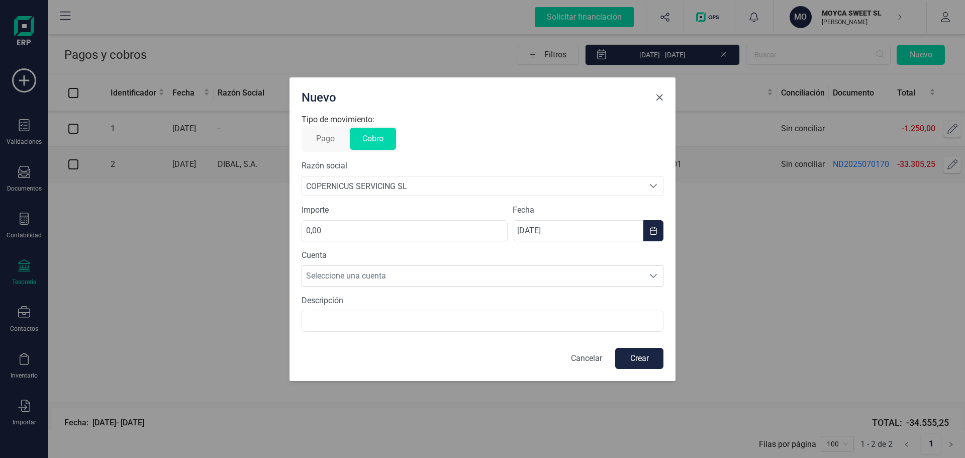
click at [657, 98] on span "Close" at bounding box center [659, 97] width 8 height 8
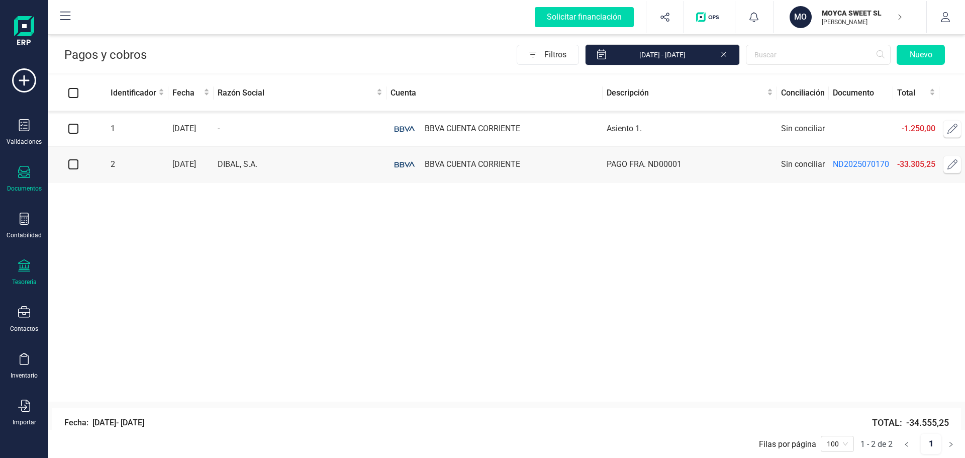
click at [27, 179] on div at bounding box center [24, 173] width 12 height 15
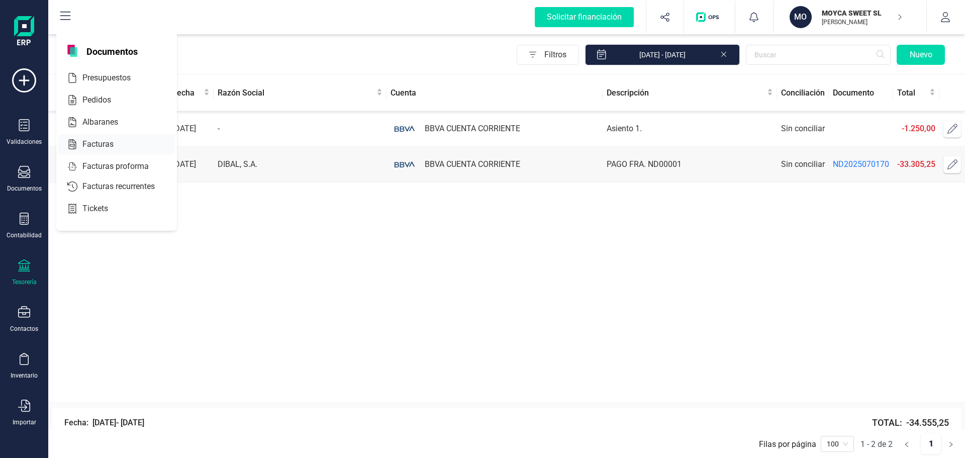
click at [100, 145] on span "Facturas" at bounding box center [104, 144] width 53 height 12
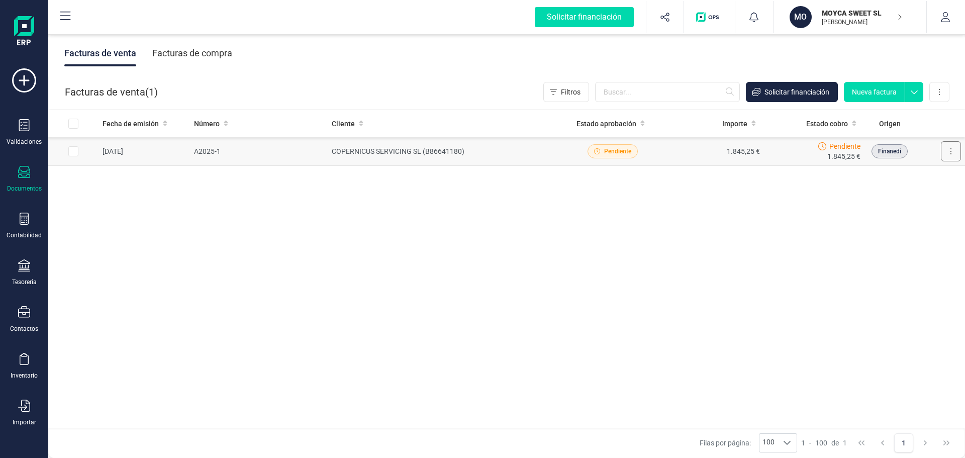
click at [950, 149] on icon at bounding box center [951, 151] width 2 height 8
click at [519, 152] on td "COPERNICUS SERVICING SL (B86641180)" at bounding box center [445, 151] width 235 height 29
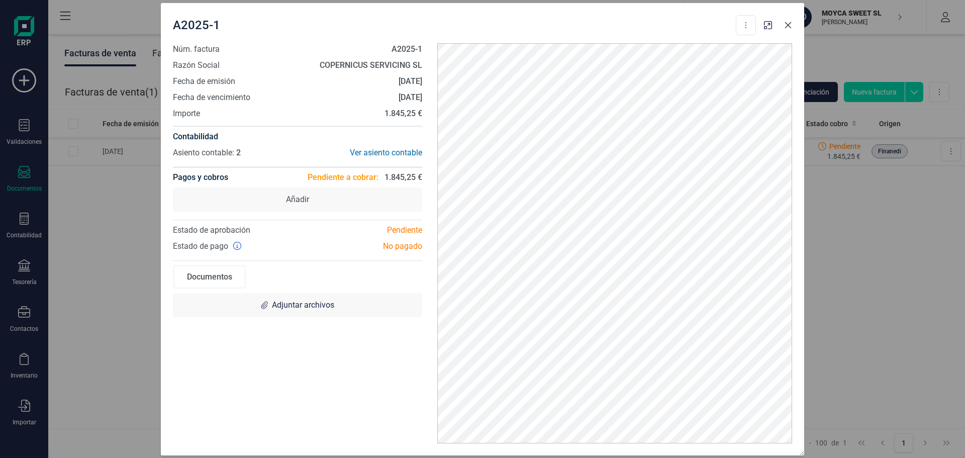
click at [789, 26] on icon "button" at bounding box center [788, 25] width 7 height 7
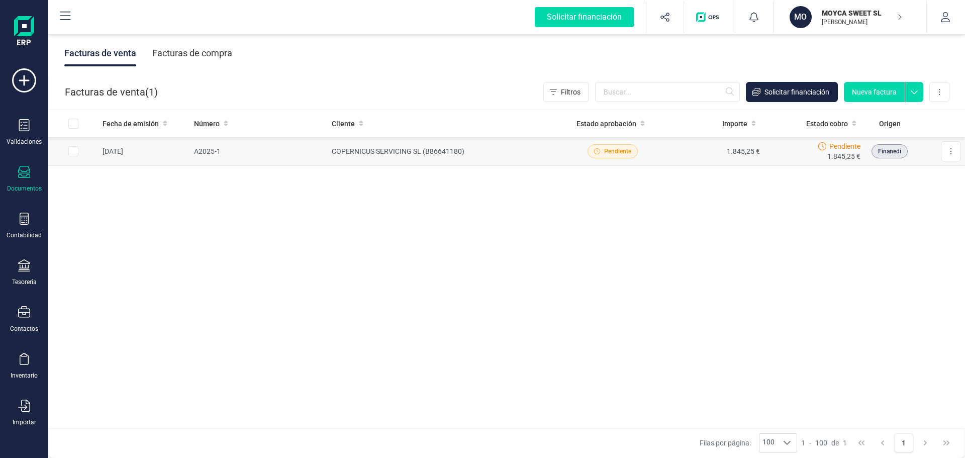
click at [847, 144] on span "Pendiente" at bounding box center [844, 146] width 31 height 10
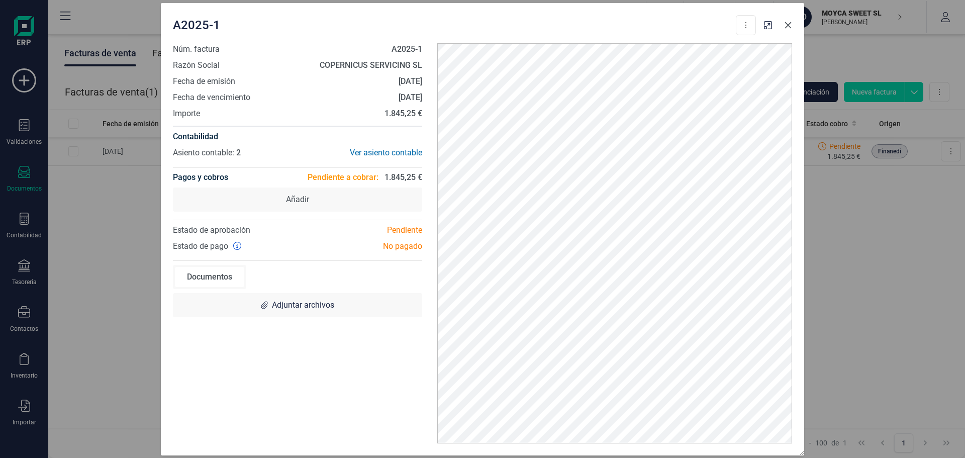
click at [790, 28] on icon "button" at bounding box center [788, 25] width 8 height 8
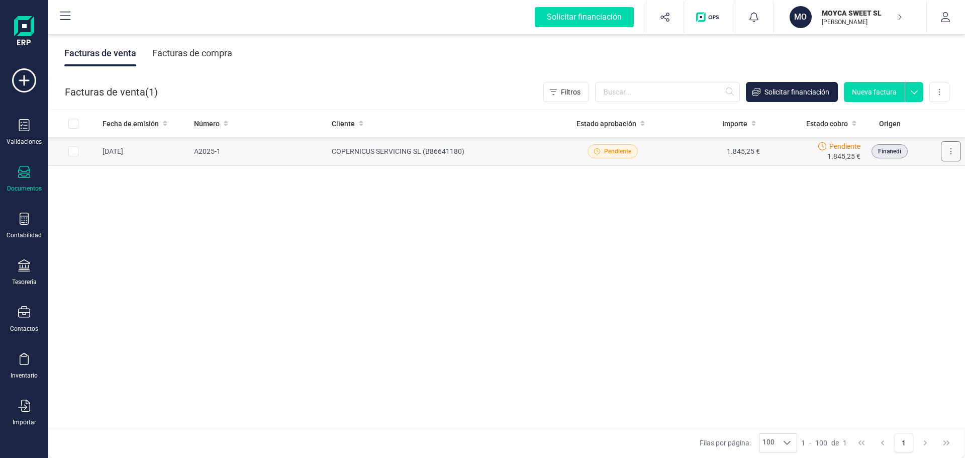
click at [954, 149] on button at bounding box center [951, 151] width 20 height 20
click at [922, 220] on span "Marcar como cobrada" at bounding box center [906, 217] width 69 height 10
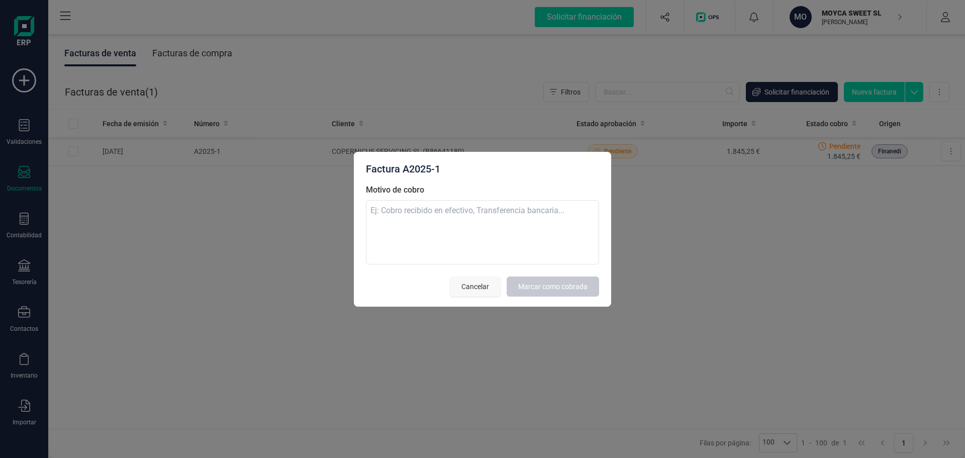
click at [466, 285] on span "Cancelar" at bounding box center [475, 286] width 28 height 10
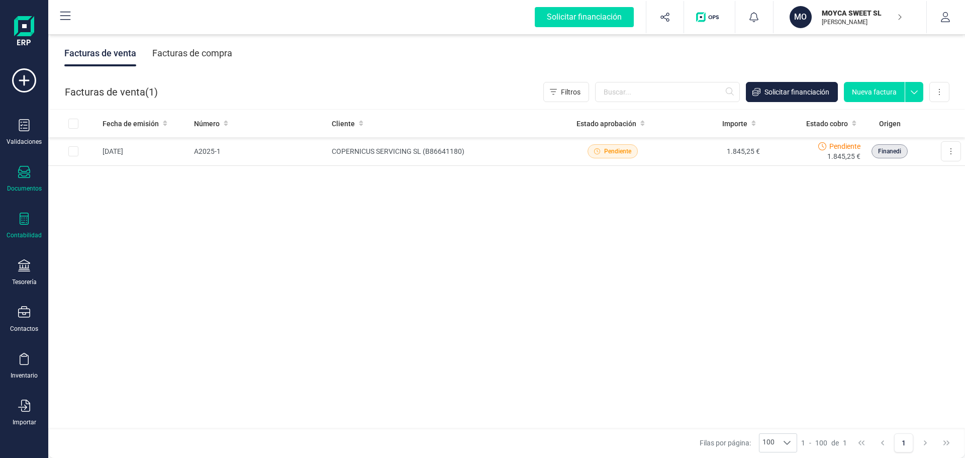
click at [32, 230] on div "Contabilidad" at bounding box center [24, 226] width 40 height 27
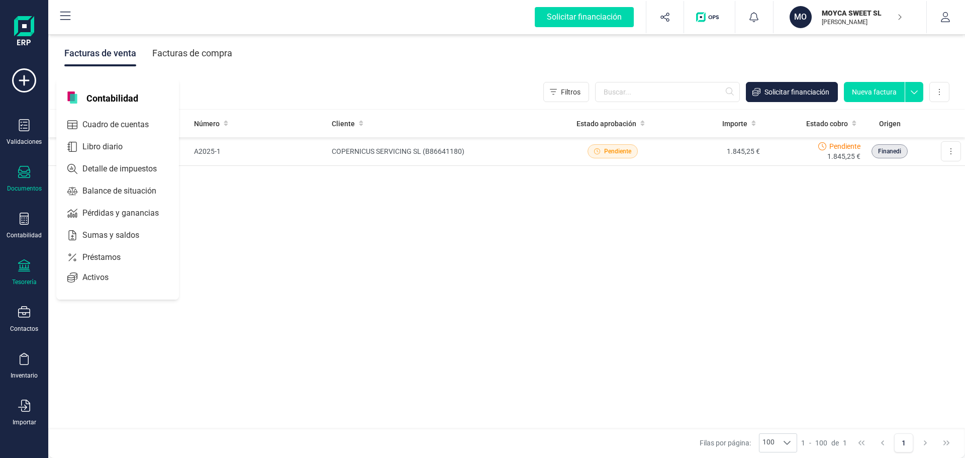
click at [27, 281] on div "Tesorería" at bounding box center [24, 282] width 25 height 8
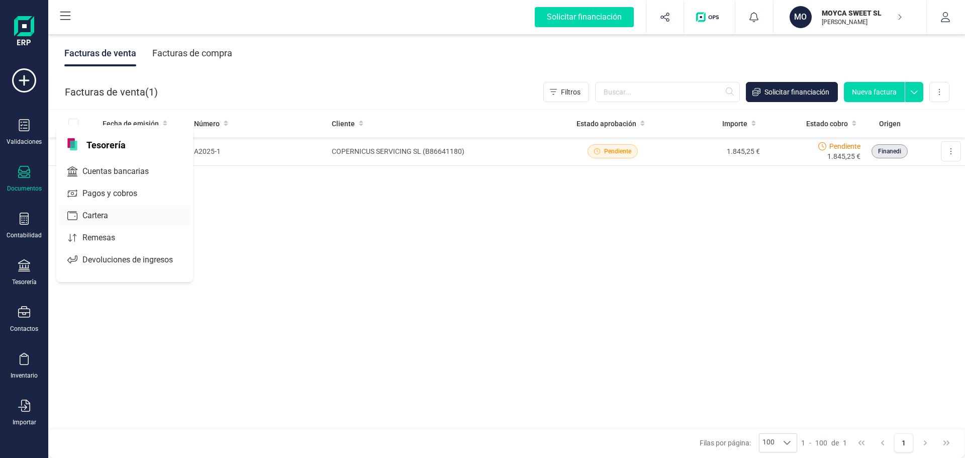
click at [100, 215] on span "Cartera" at bounding box center [102, 216] width 48 height 12
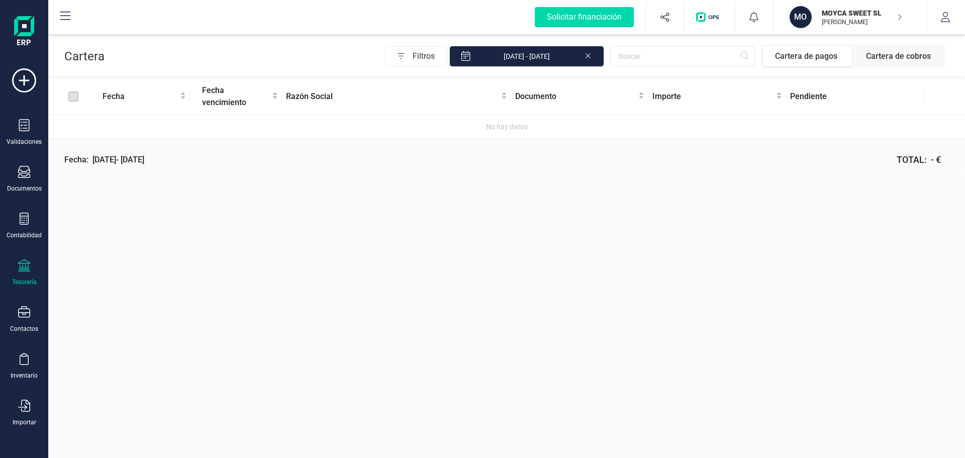
click at [903, 55] on span "Cartera de cobros" at bounding box center [898, 56] width 89 height 20
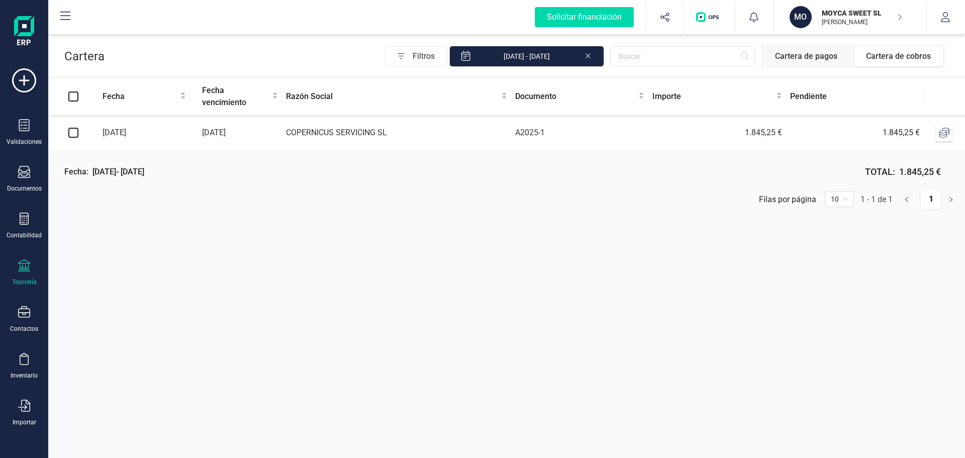
click at [73, 130] on input "checkbox" at bounding box center [73, 133] width 10 height 10
checkbox input "true"
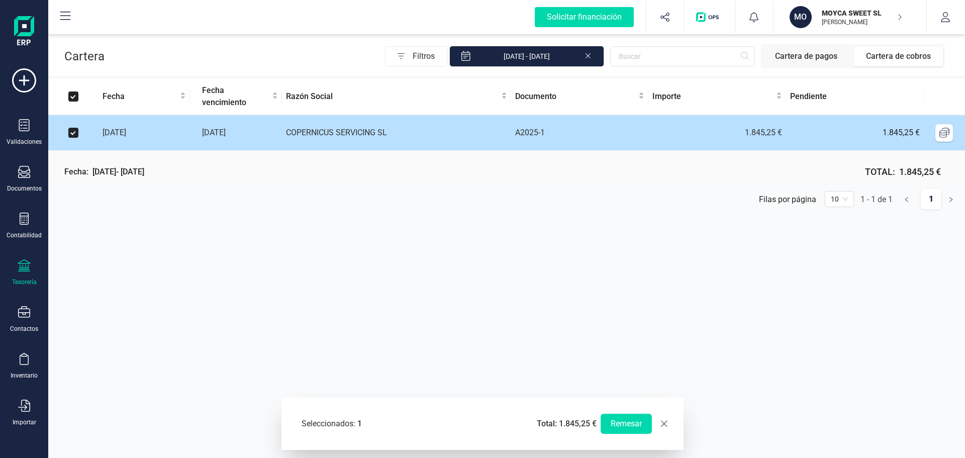
click at [943, 130] on icon at bounding box center [944, 133] width 10 height 10
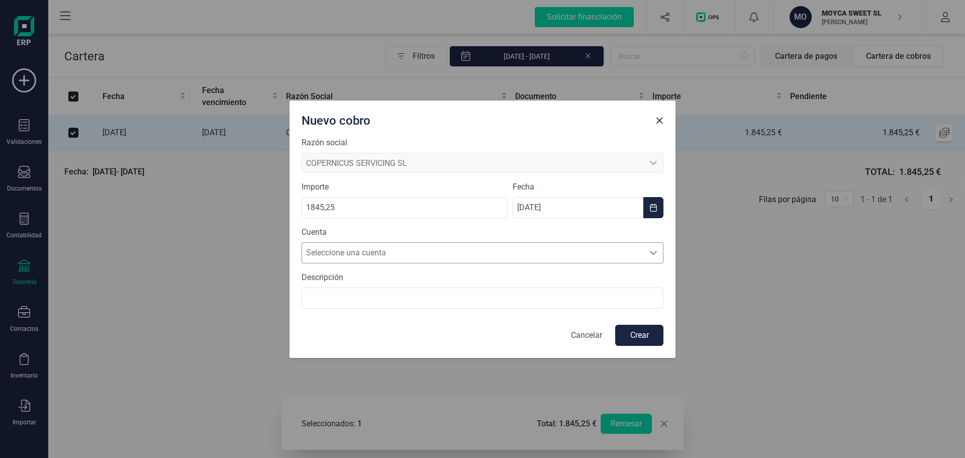
click at [388, 246] on span "Seleccione una cuenta" at bounding box center [473, 253] width 342 height 20
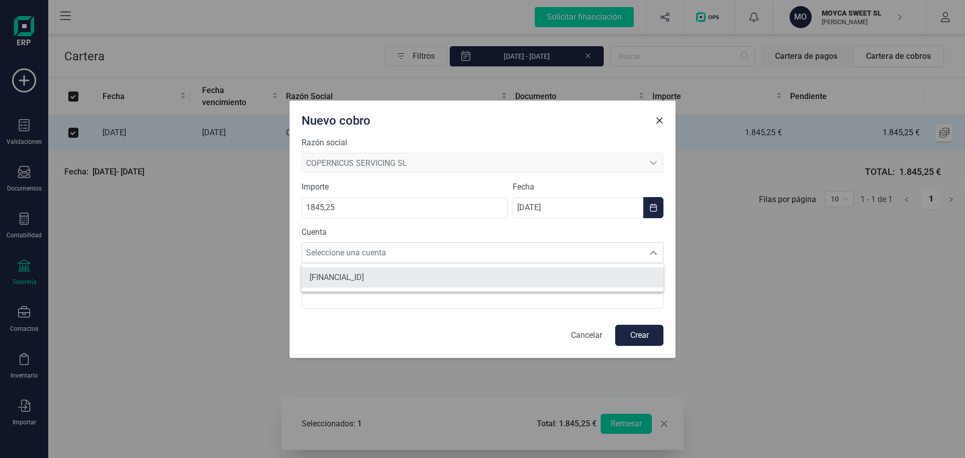
click at [364, 273] on span "[FINANCIAL_ID]" at bounding box center [337, 277] width 54 height 12
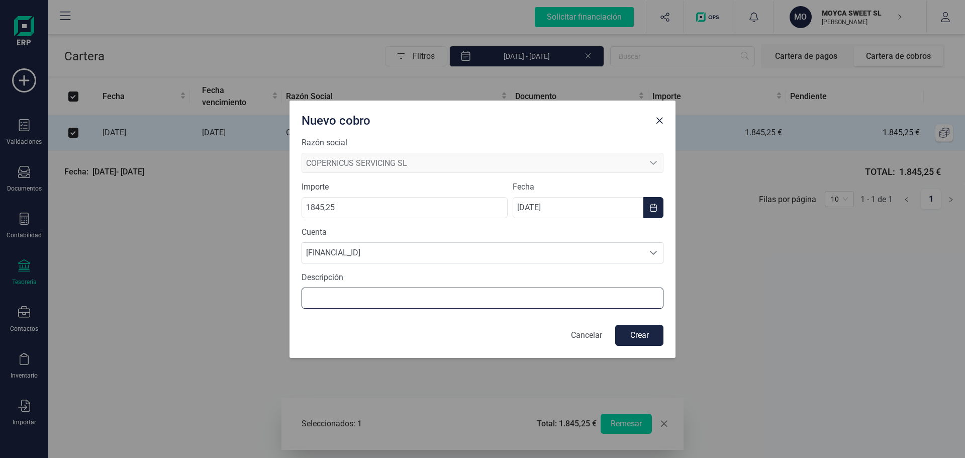
click at [413, 295] on input "text" at bounding box center [483, 297] width 362 height 21
type input "COBRO FRA. SOMBREROS Y TIJERAS"
click at [654, 334] on button "Crear" at bounding box center [639, 335] width 48 height 21
checkbox input "false"
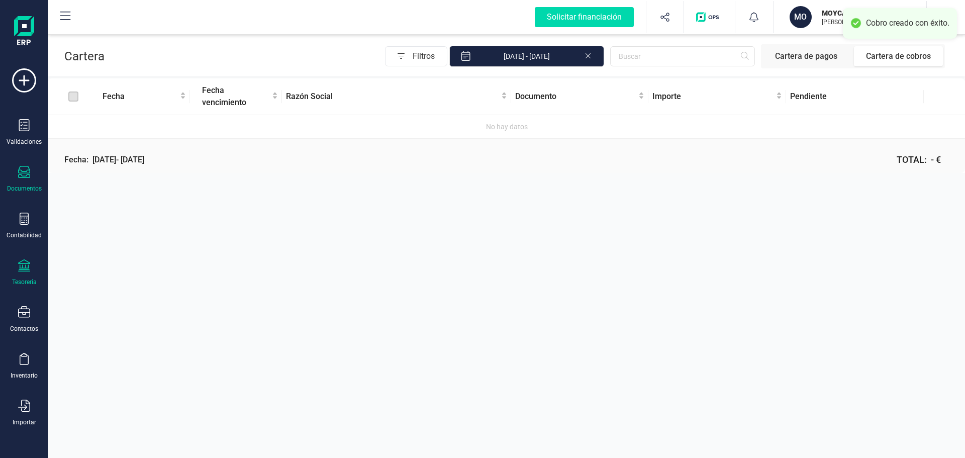
click at [30, 181] on div "Documentos" at bounding box center [24, 179] width 40 height 27
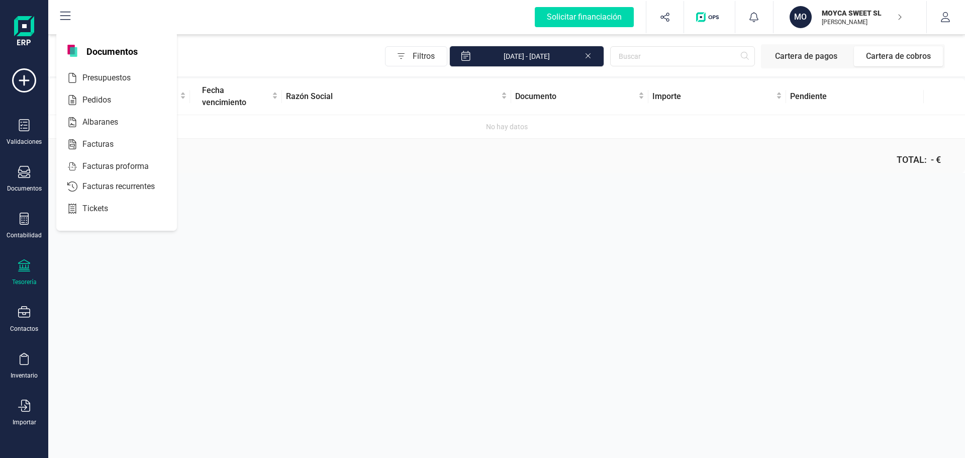
click at [34, 270] on div "Tesorería" at bounding box center [24, 272] width 40 height 27
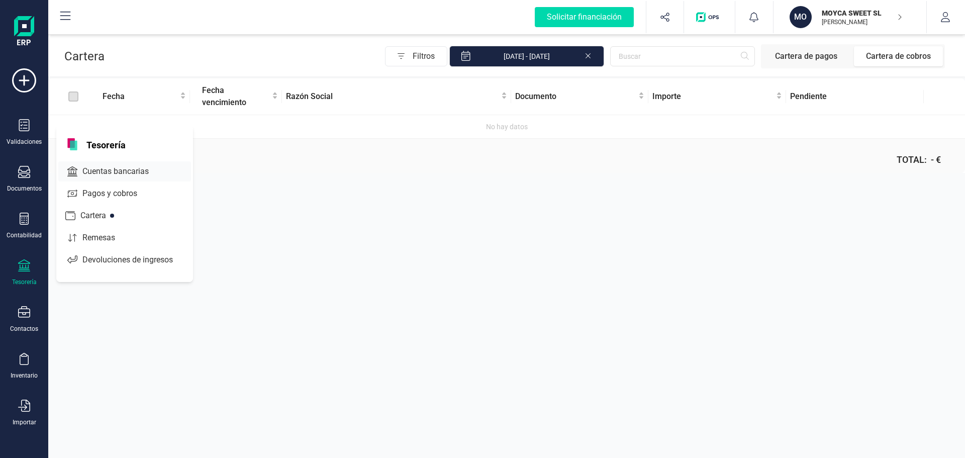
click at [108, 169] on span "Cuentas bancarias" at bounding box center [122, 171] width 88 height 12
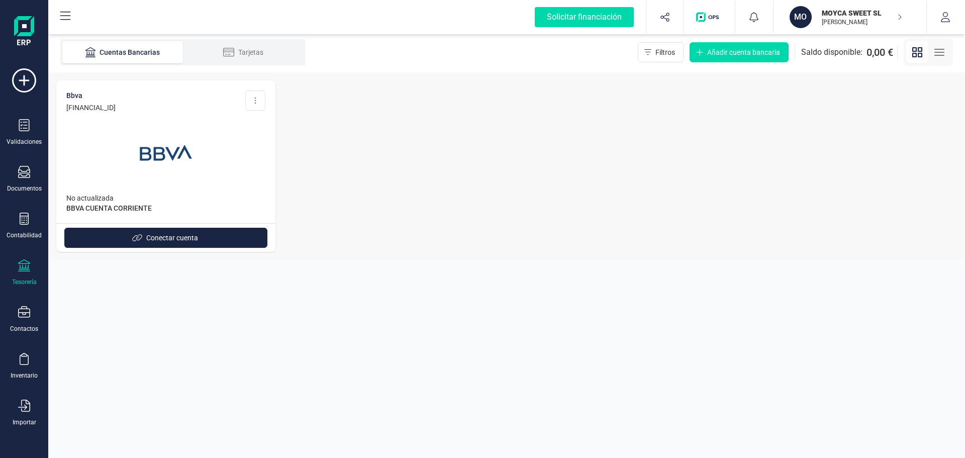
click at [108, 157] on div at bounding box center [165, 147] width 199 height 68
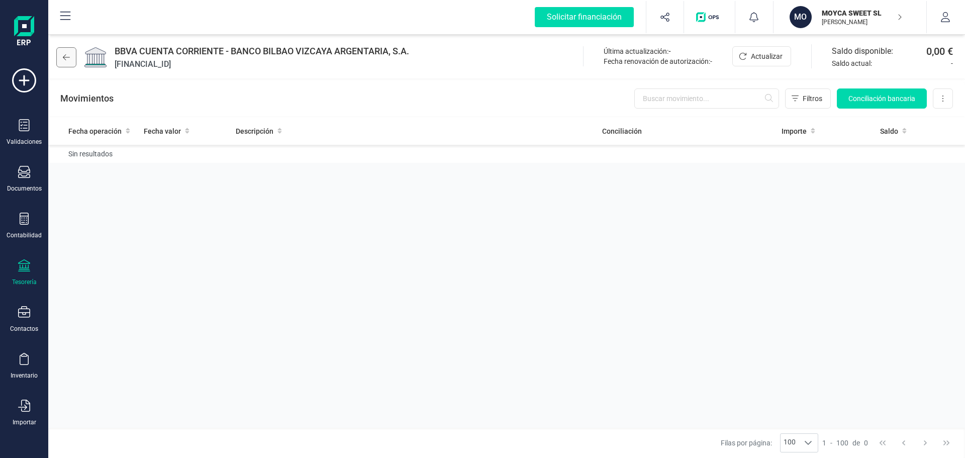
click at [64, 54] on icon at bounding box center [66, 57] width 7 height 8
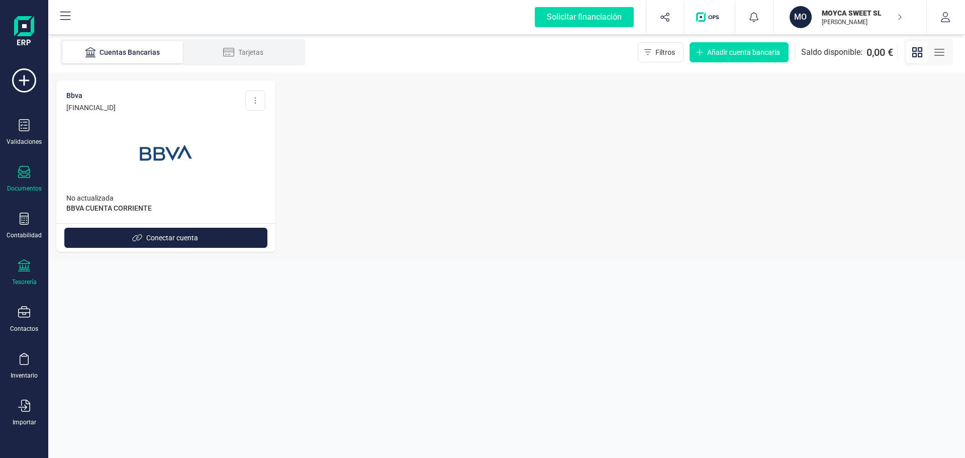
click at [31, 182] on div "Documentos" at bounding box center [24, 179] width 40 height 27
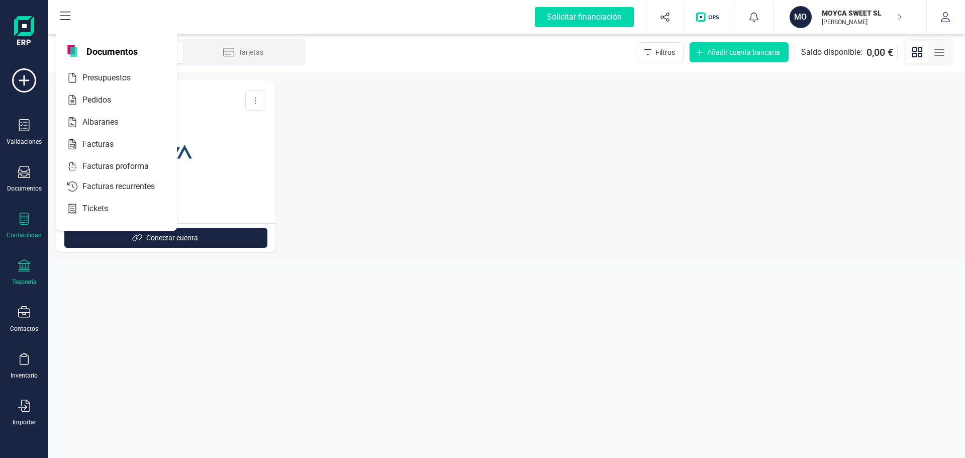
click at [34, 231] on div "Contabilidad" at bounding box center [24, 235] width 35 height 8
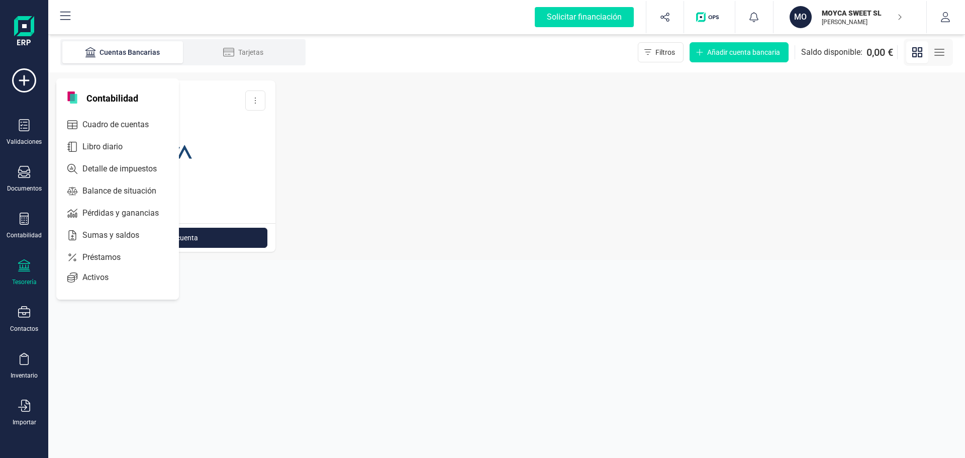
click at [28, 266] on icon at bounding box center [24, 265] width 12 height 12
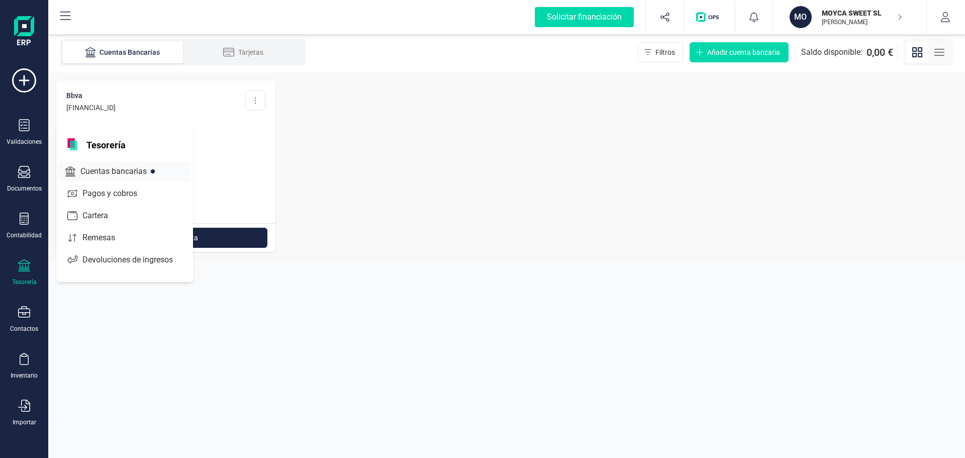
click at [114, 168] on span "Cuentas bancarias" at bounding box center [120, 171] width 88 height 12
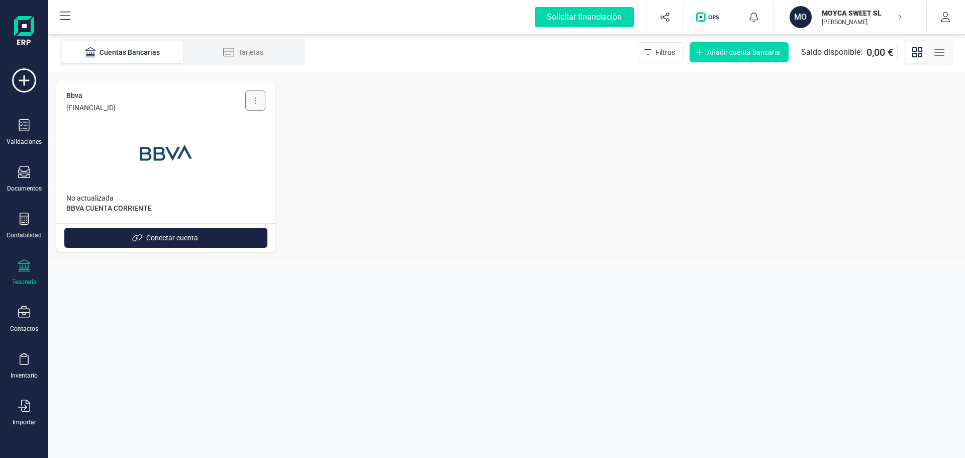
click at [256, 101] on button at bounding box center [255, 100] width 20 height 20
click at [107, 128] on div at bounding box center [165, 147] width 199 height 68
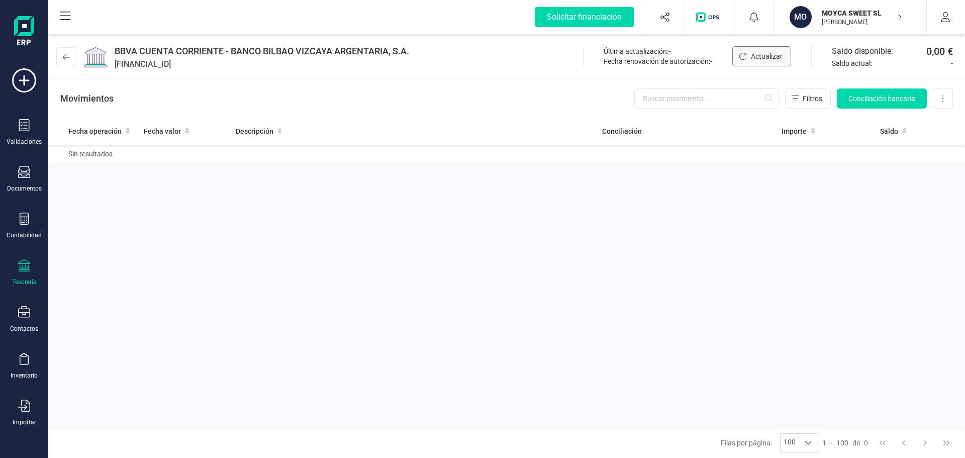
click at [757, 54] on span "Actualizar" at bounding box center [767, 56] width 32 height 10
click at [806, 98] on span "Filtros" at bounding box center [813, 98] width 20 height 10
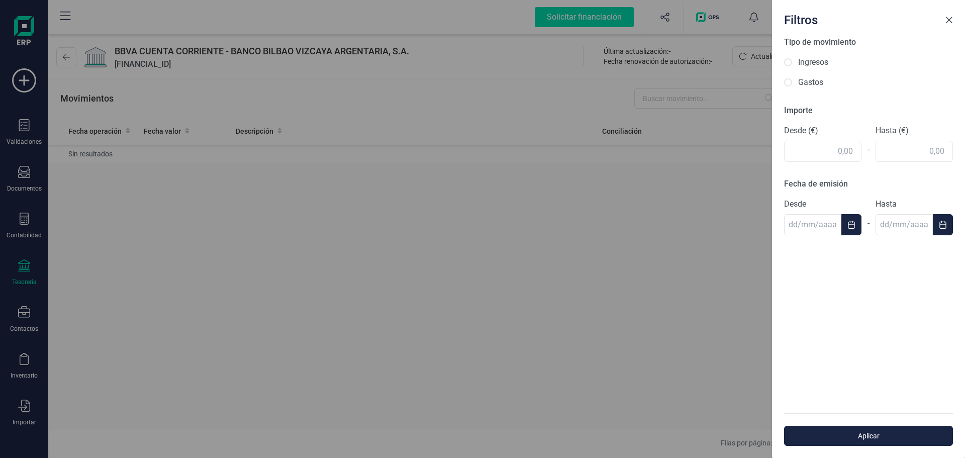
click at [951, 23] on span "Close" at bounding box center [949, 20] width 8 height 8
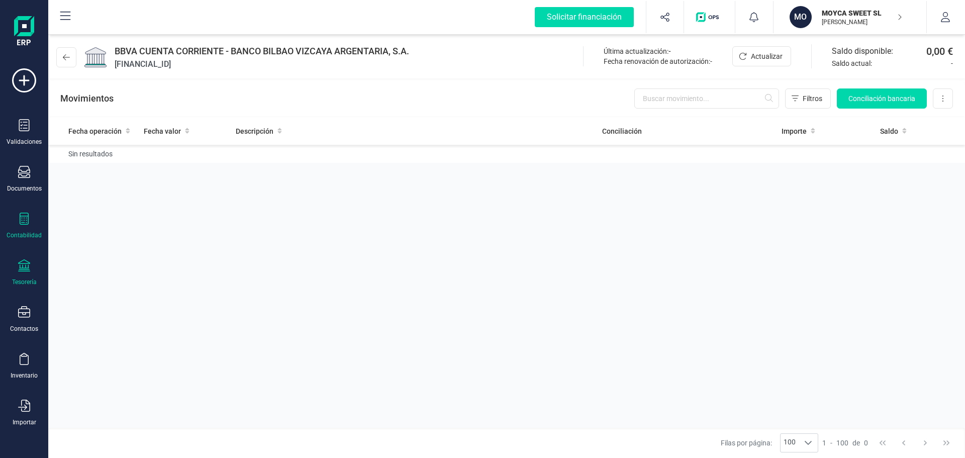
click at [27, 220] on icon at bounding box center [24, 219] width 12 height 12
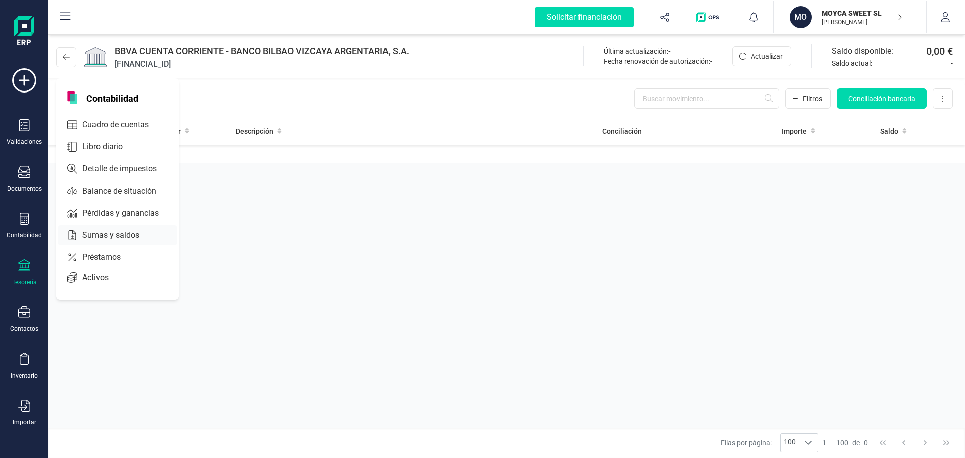
click at [106, 231] on span "Sumas y saldos" at bounding box center [117, 235] width 79 height 12
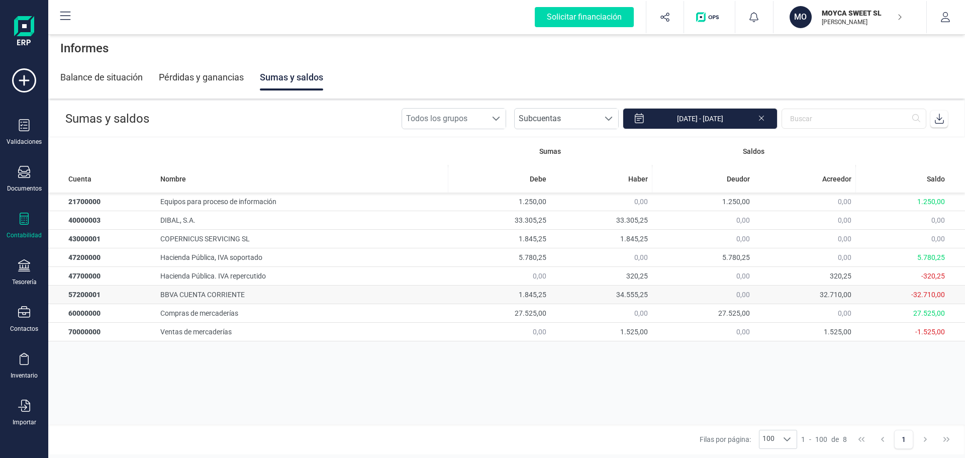
click at [88, 293] on td "57200001" at bounding box center [102, 294] width 108 height 19
click at [919, 294] on div "-32.710,00" at bounding box center [901, 294] width 85 height 10
click at [83, 292] on td "57200001" at bounding box center [102, 294] width 108 height 19
click at [27, 216] on icon at bounding box center [24, 219] width 9 height 12
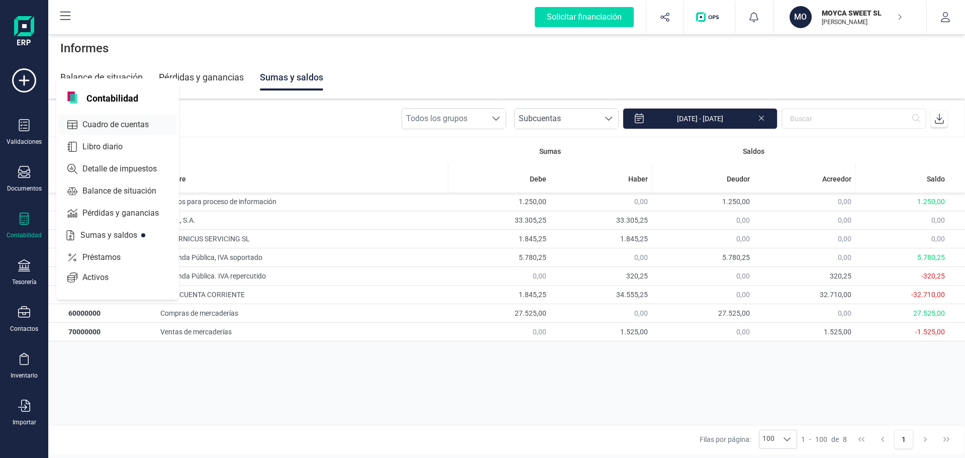
click at [114, 126] on span "Cuadro de cuentas" at bounding box center [122, 125] width 88 height 12
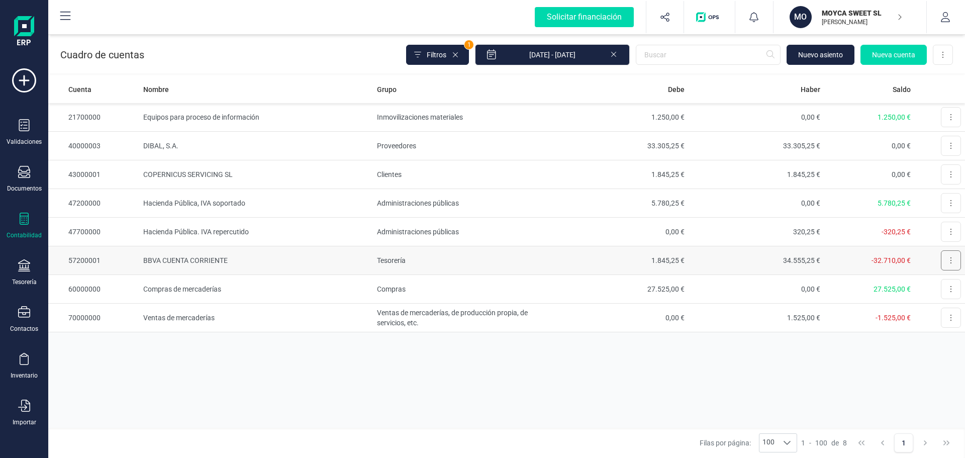
click at [954, 263] on button at bounding box center [951, 260] width 20 height 20
click at [104, 260] on td "57200001" at bounding box center [93, 260] width 91 height 29
